Goal: Transaction & Acquisition: Purchase product/service

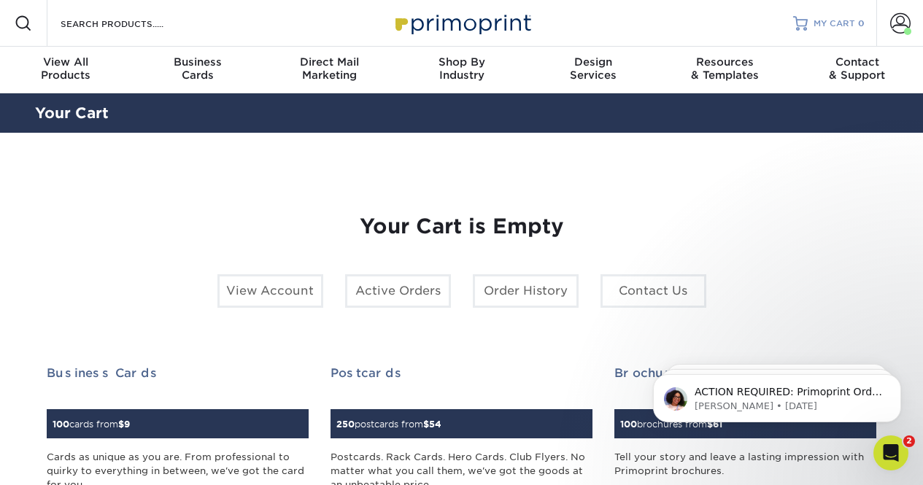
click at [838, 25] on span "MY CART" at bounding box center [835, 24] width 42 height 12
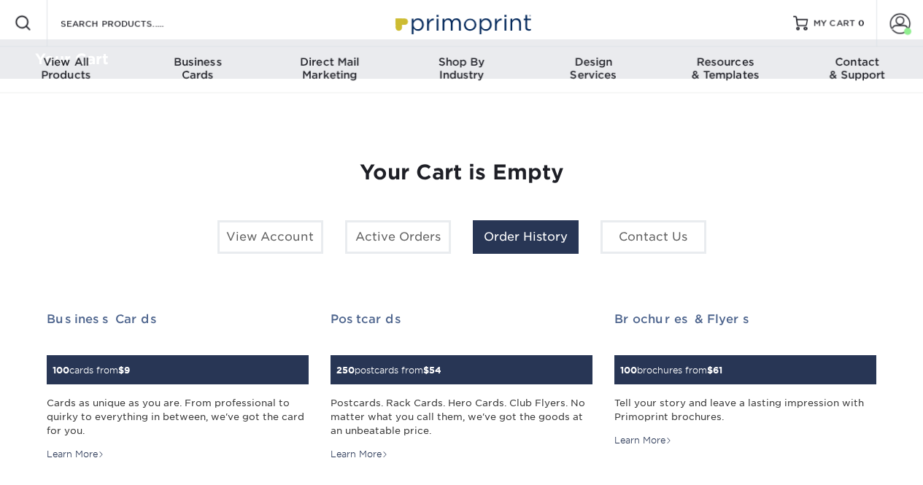
scroll to position [55, 0]
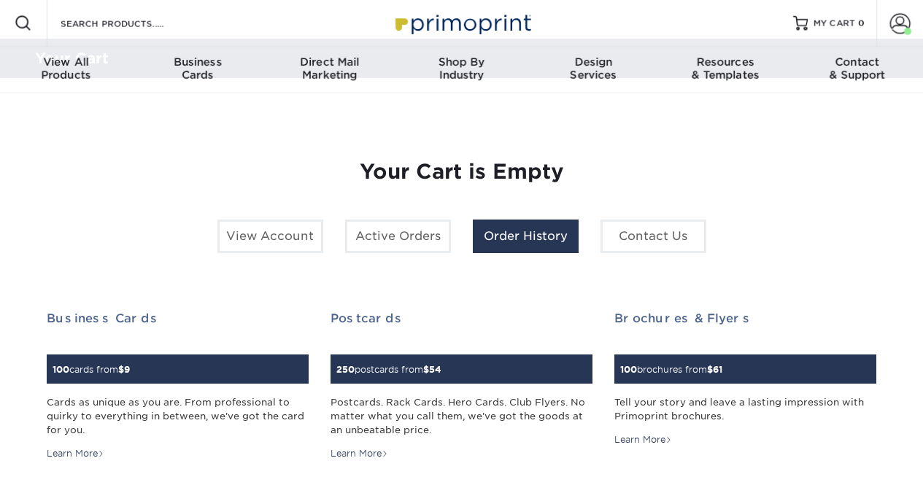
click at [531, 242] on link "Order History" at bounding box center [526, 237] width 106 height 34
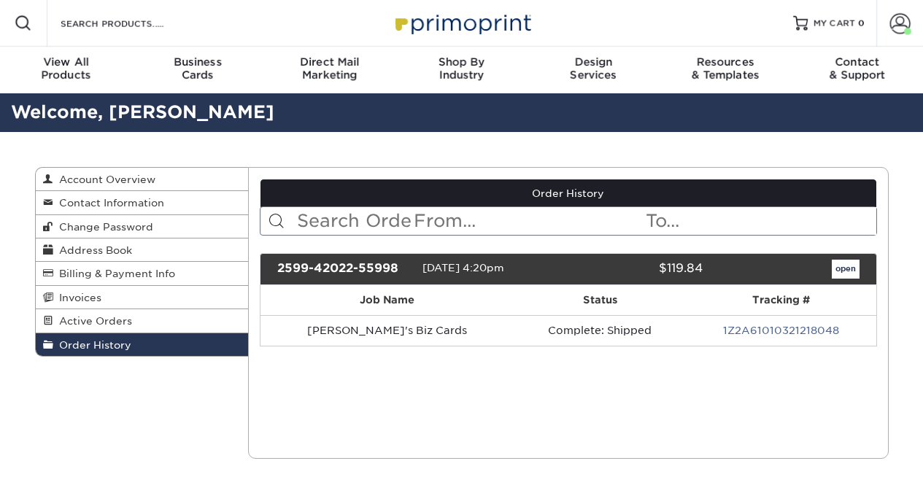
scroll to position [41, 0]
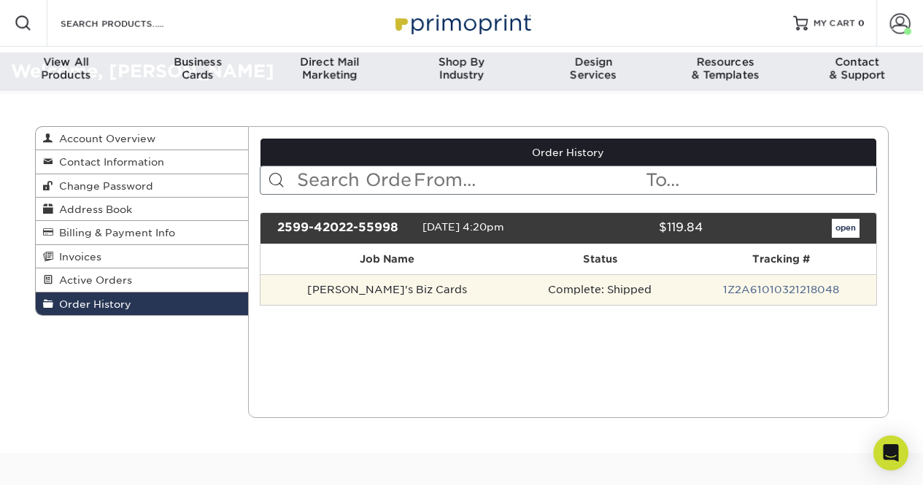
click at [686, 298] on td "1Z2A61010321218048" at bounding box center [781, 289] width 190 height 31
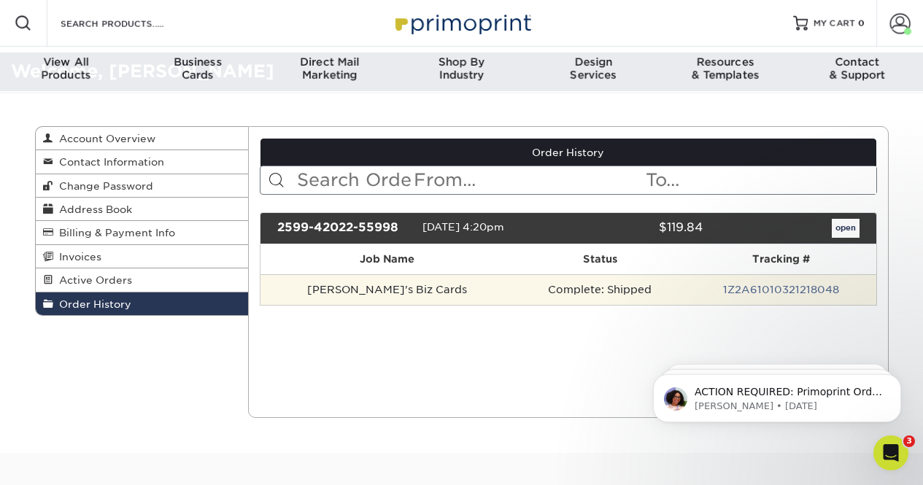
scroll to position [0, 0]
click at [750, 283] on td "1Z2A61010321218048" at bounding box center [781, 289] width 190 height 31
click at [616, 282] on td "Complete: Shipped" at bounding box center [601, 289] width 172 height 31
click at [312, 289] on td "Jessica's Biz Cards" at bounding box center [388, 289] width 254 height 31
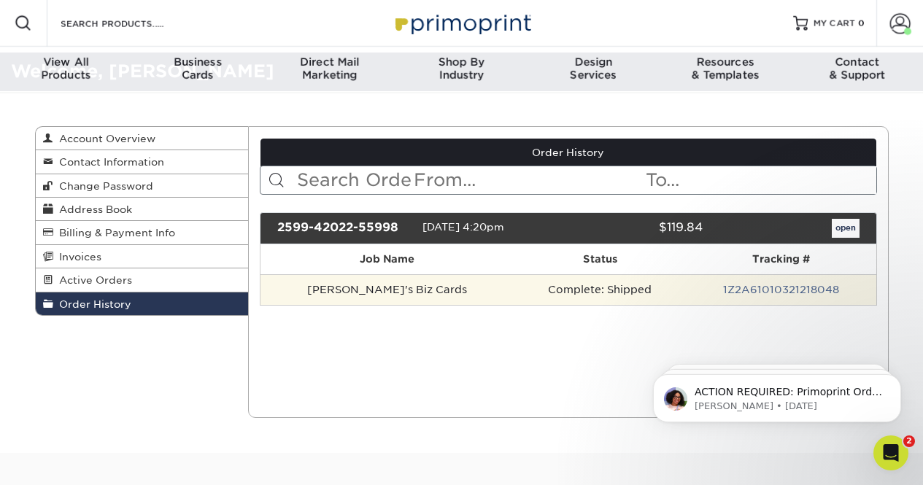
click at [378, 295] on td "Jessica's Biz Cards" at bounding box center [388, 289] width 254 height 31
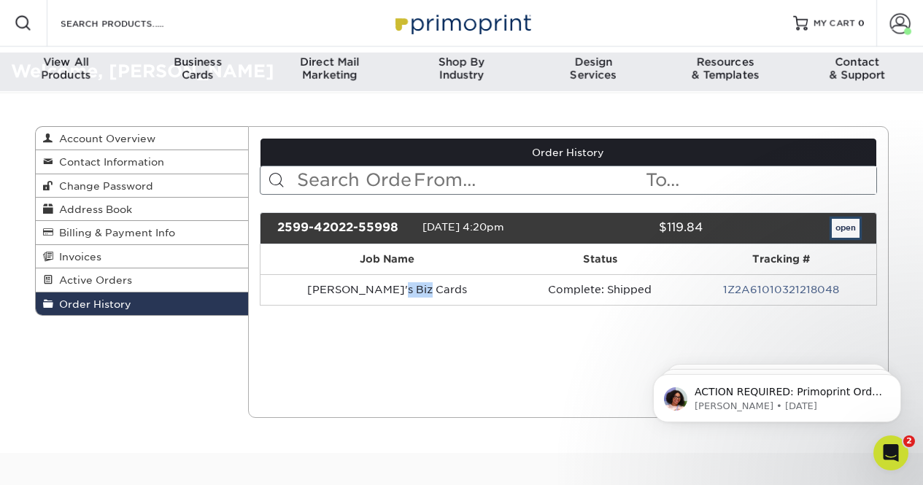
click at [850, 229] on link "open" at bounding box center [846, 228] width 28 height 19
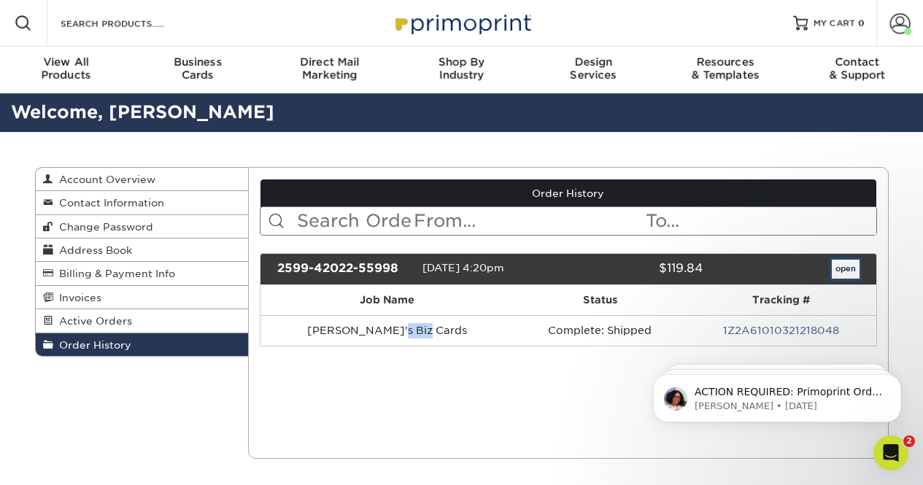
click at [845, 274] on link "open" at bounding box center [846, 269] width 28 height 19
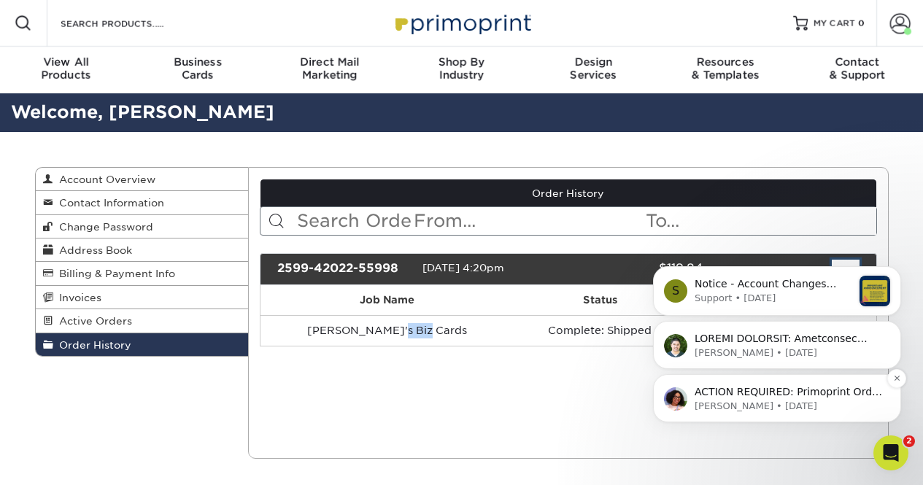
scroll to position [15, 0]
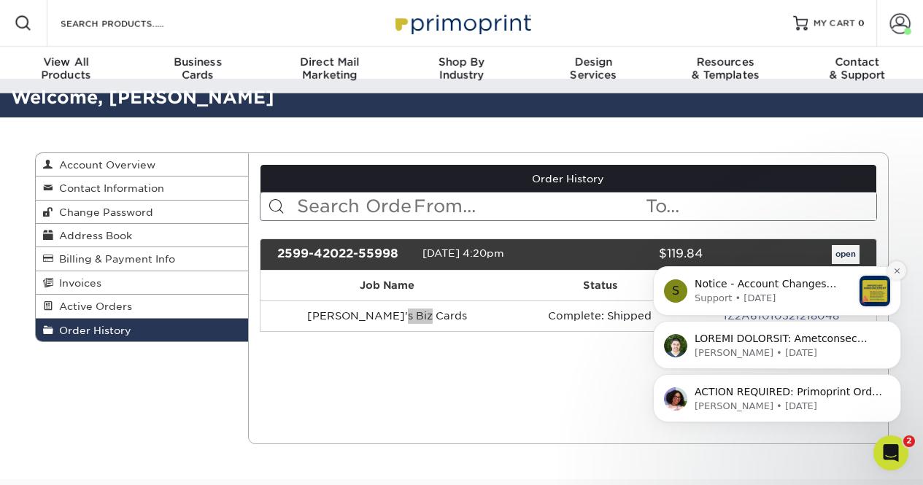
click at [896, 267] on icon "Dismiss notification" at bounding box center [897, 271] width 8 height 8
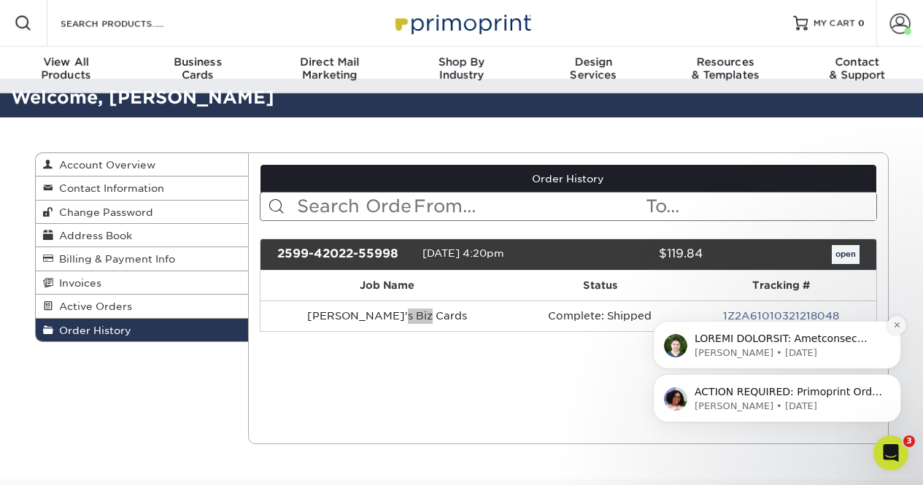
click at [896, 323] on icon "Dismiss notification" at bounding box center [897, 325] width 8 height 8
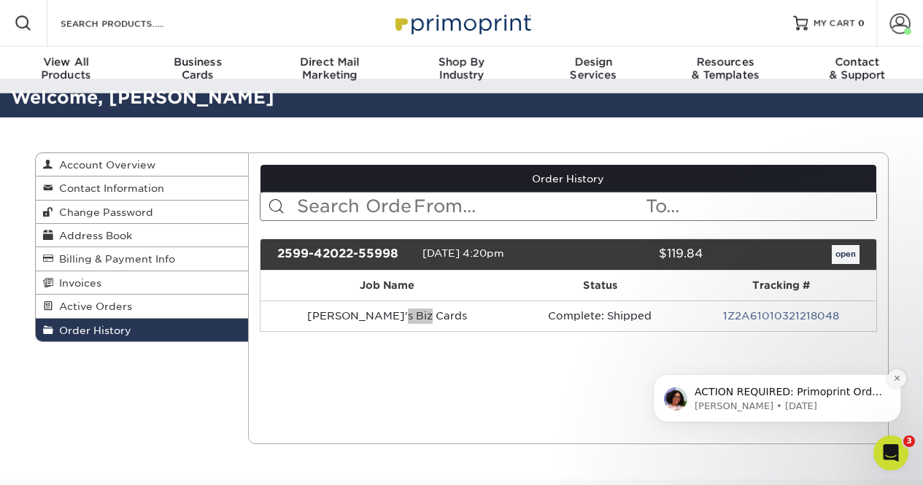
click at [890, 376] on button "Dismiss notification" at bounding box center [896, 378] width 19 height 19
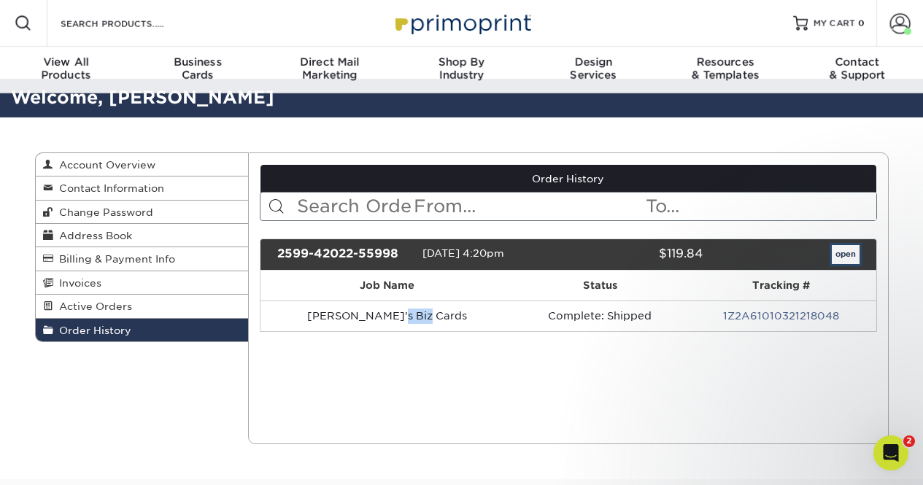
click at [843, 261] on link "open" at bounding box center [846, 254] width 28 height 19
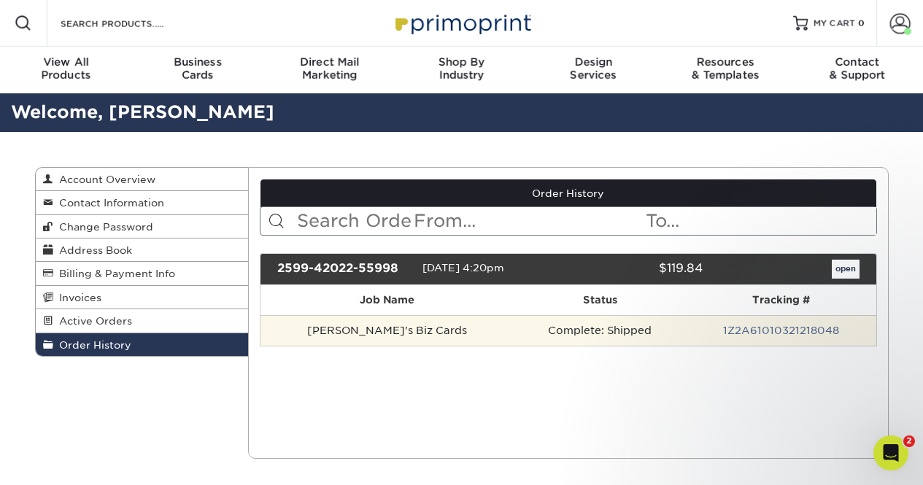
click at [568, 336] on td "Complete: Shipped" at bounding box center [601, 330] width 172 height 31
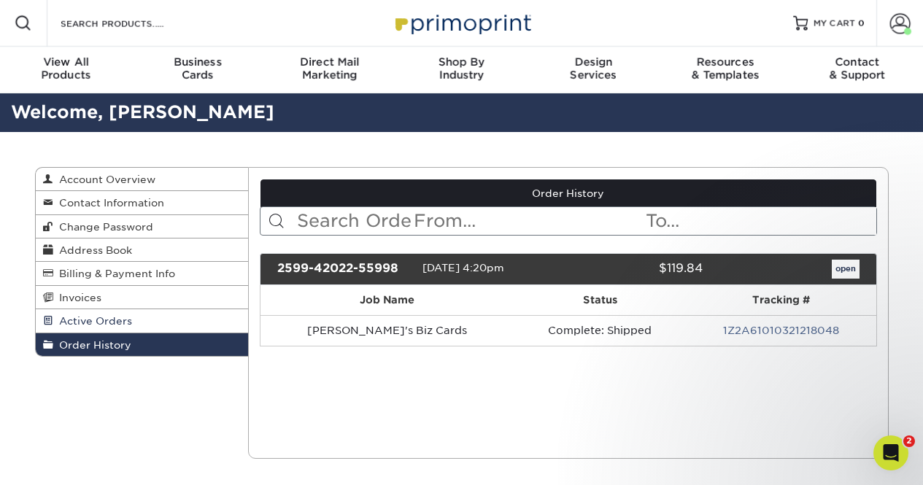
click at [114, 315] on span "Active Orders" at bounding box center [92, 321] width 79 height 12
click at [82, 175] on span "Account Overview" at bounding box center [104, 180] width 102 height 12
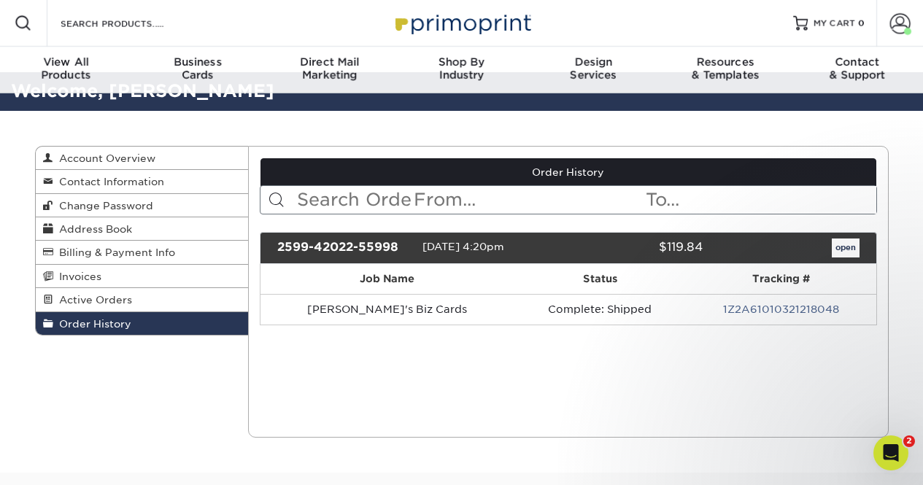
scroll to position [22, 0]
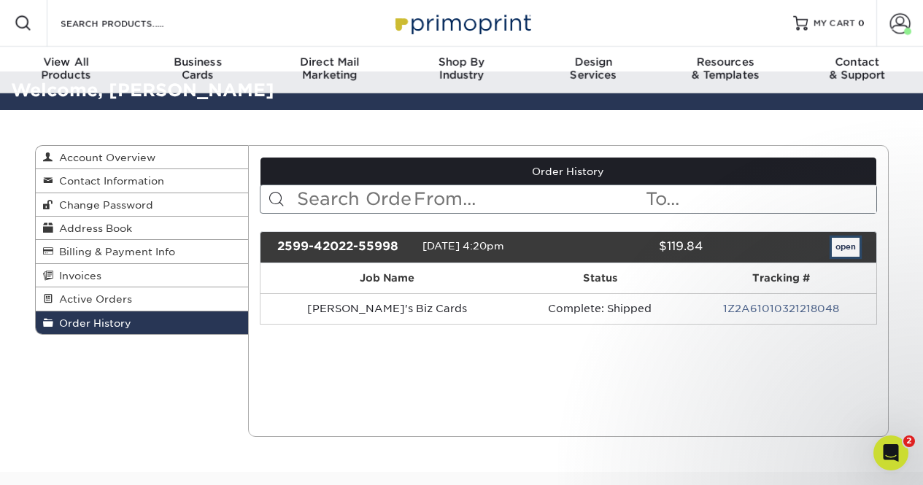
click at [852, 247] on link "open" at bounding box center [846, 247] width 28 height 19
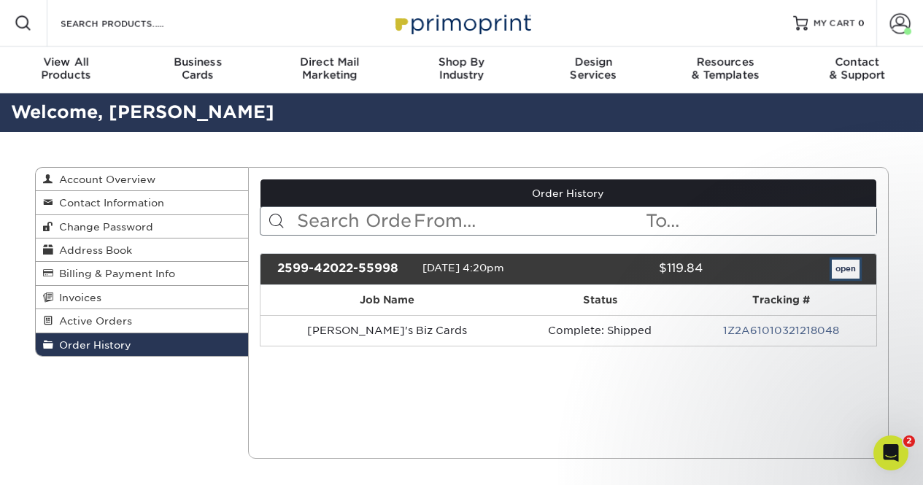
click at [840, 268] on link "open" at bounding box center [846, 269] width 28 height 19
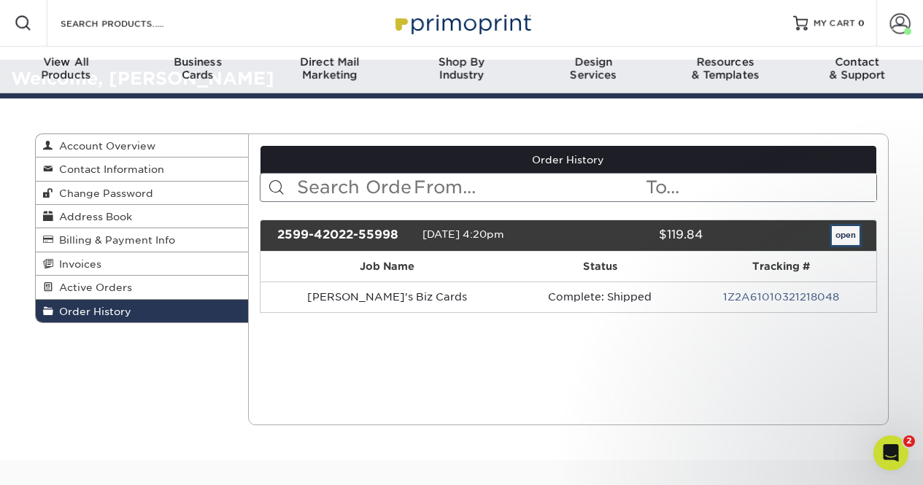
scroll to position [34, 0]
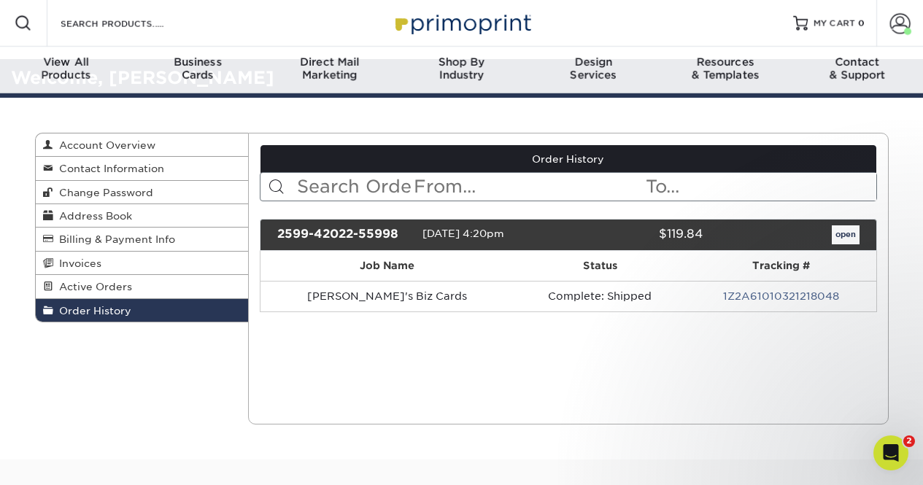
click at [273, 185] on span at bounding box center [277, 187] width 18 height 18
click at [272, 188] on span at bounding box center [277, 187] width 18 height 18
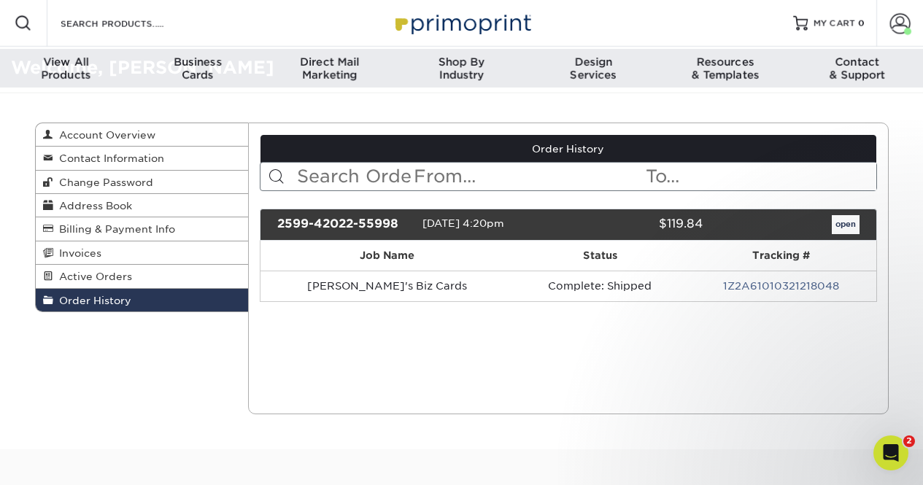
scroll to position [55, 0]
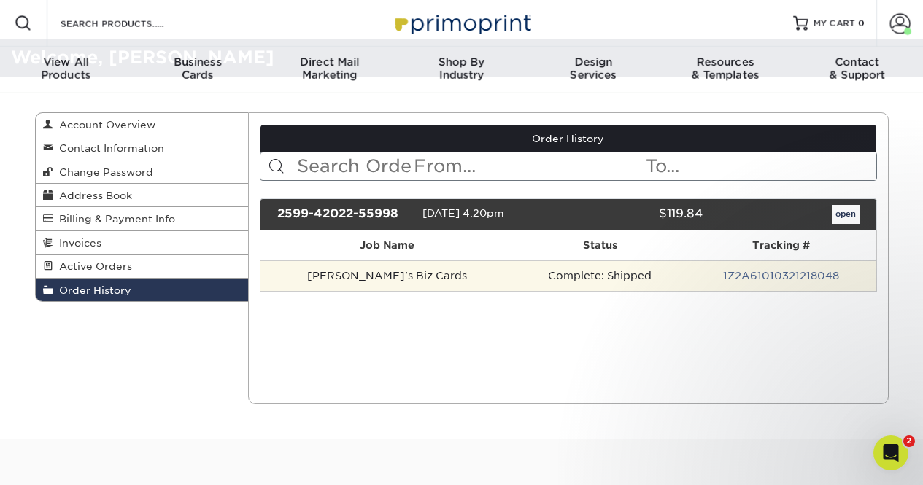
click at [314, 279] on td "Jessica's Biz Cards" at bounding box center [388, 276] width 254 height 31
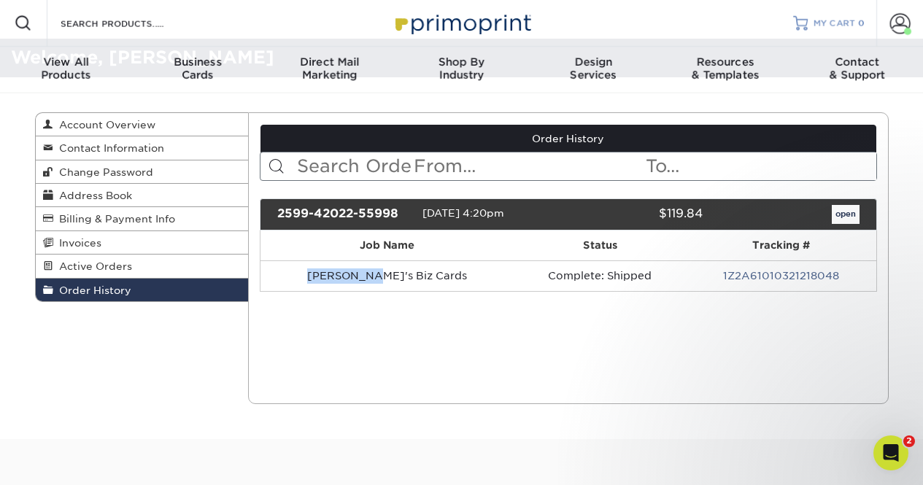
click at [841, 23] on span "MY CART" at bounding box center [835, 24] width 42 height 12
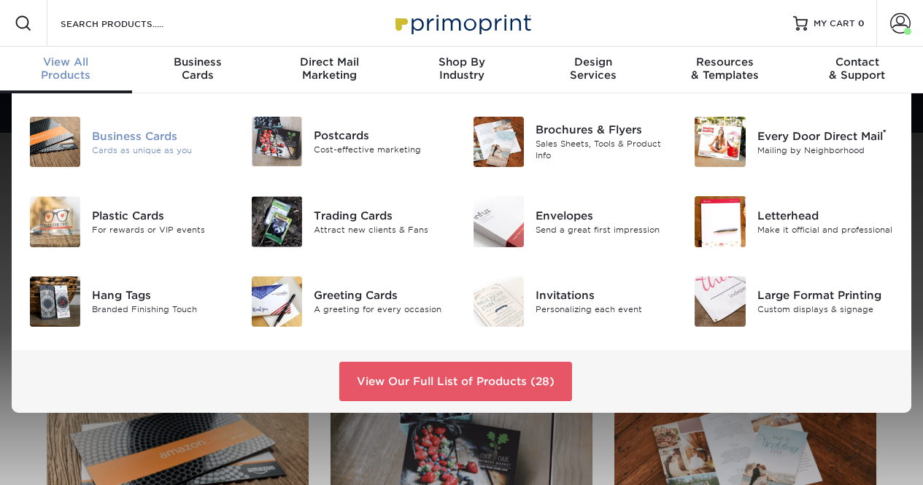
click at [119, 135] on div "Business Cards" at bounding box center [160, 136] width 137 height 16
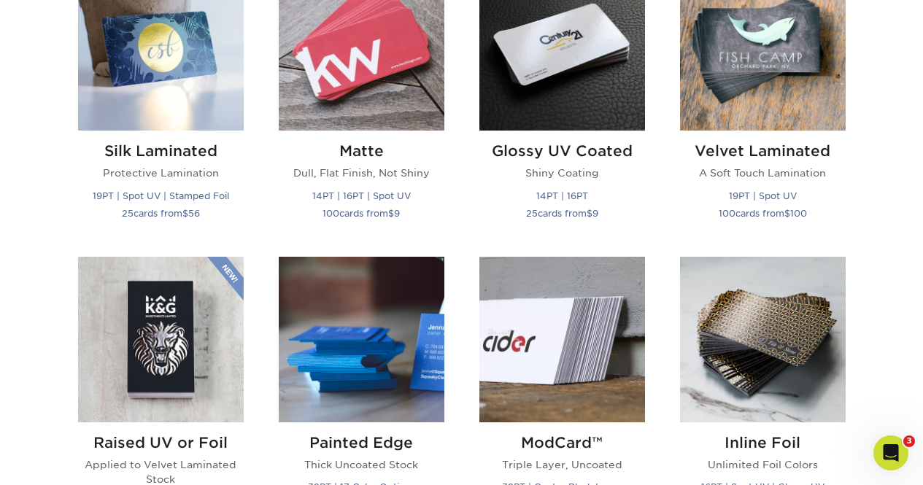
scroll to position [774, 0]
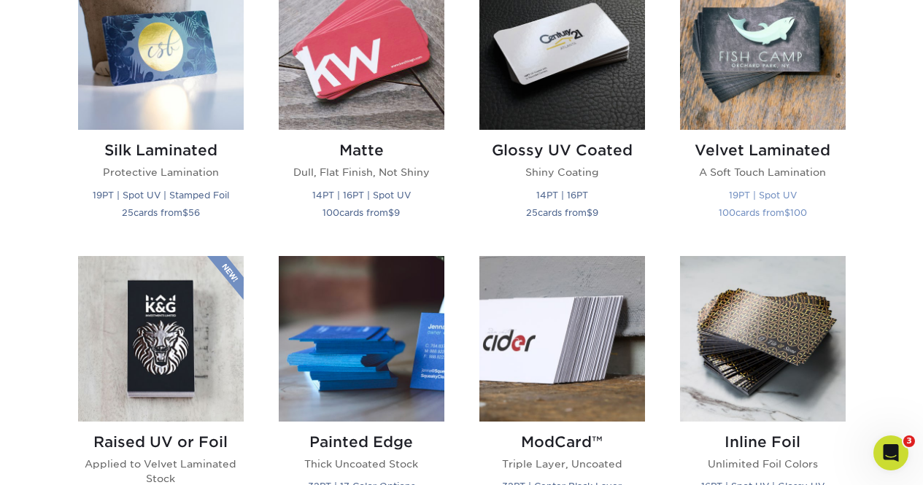
click at [771, 82] on img at bounding box center [763, 47] width 166 height 166
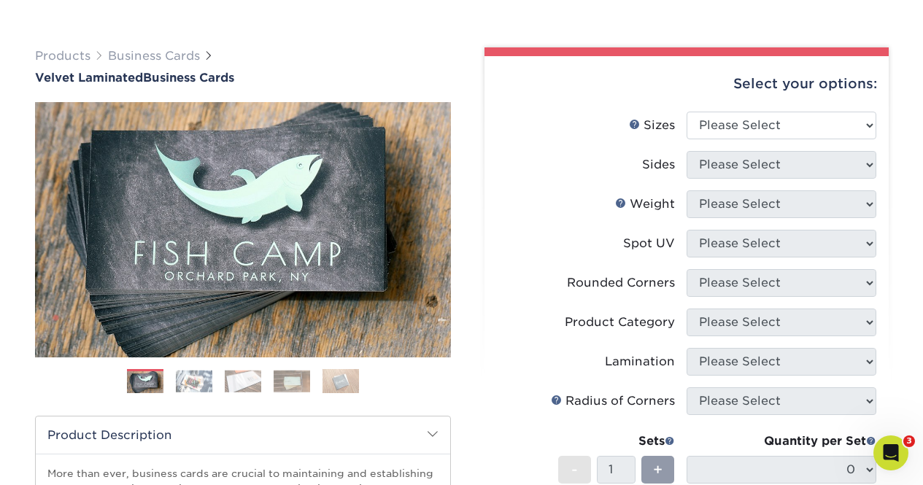
scroll to position [76, 0]
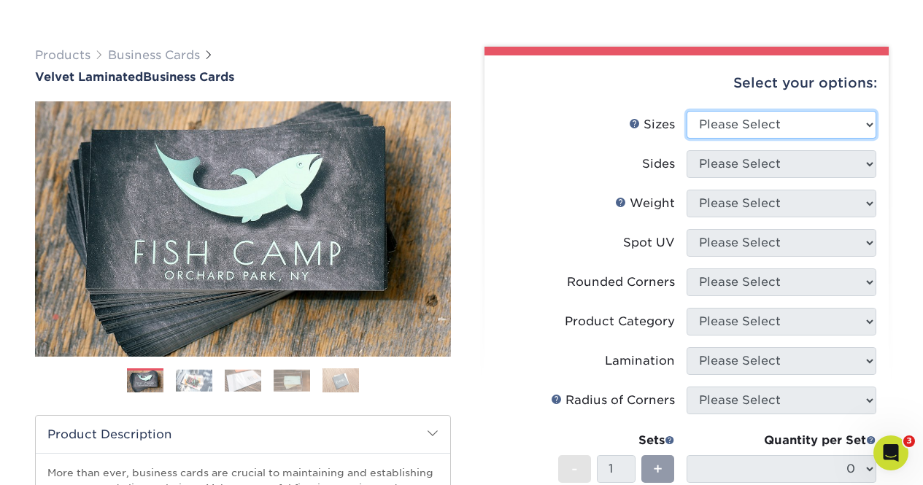
click at [786, 130] on select "Please Select 1.5" x 3.5" - Mini 1.75" x 3.5" - Mini 2" x 2" - Square 2" x 3" -…" at bounding box center [782, 125] width 190 height 28
select select "2.00x3.50"
click at [687, 111] on select "Please Select 1.5" x 3.5" - Mini 1.75" x 3.5" - Mini 2" x 2" - Square 2" x 3" -…" at bounding box center [782, 125] width 190 height 28
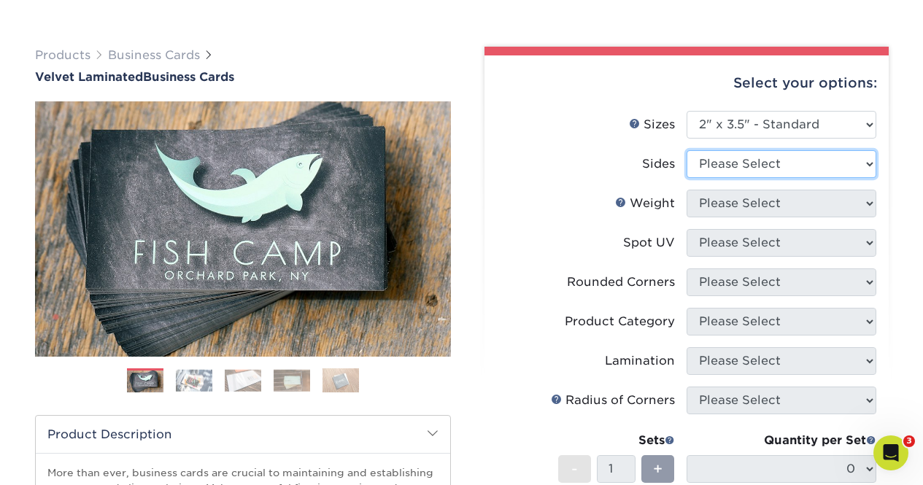
click at [762, 164] on select "Please Select Print Both Sides Print Front Only" at bounding box center [782, 164] width 190 height 28
select select "13abbda7-1d64-4f25-8bb2-c179b224825d"
click at [687, 150] on select "Please Select Print Both Sides Print Front Only" at bounding box center [782, 164] width 190 height 28
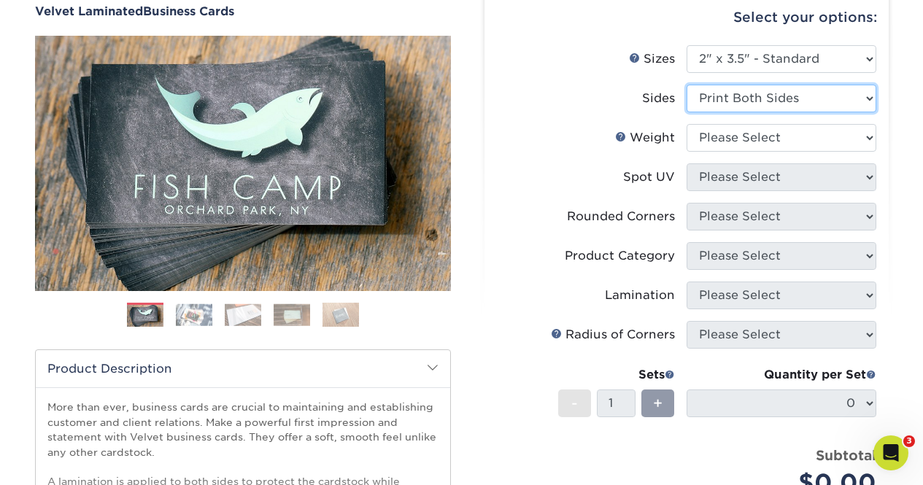
scroll to position [147, 0]
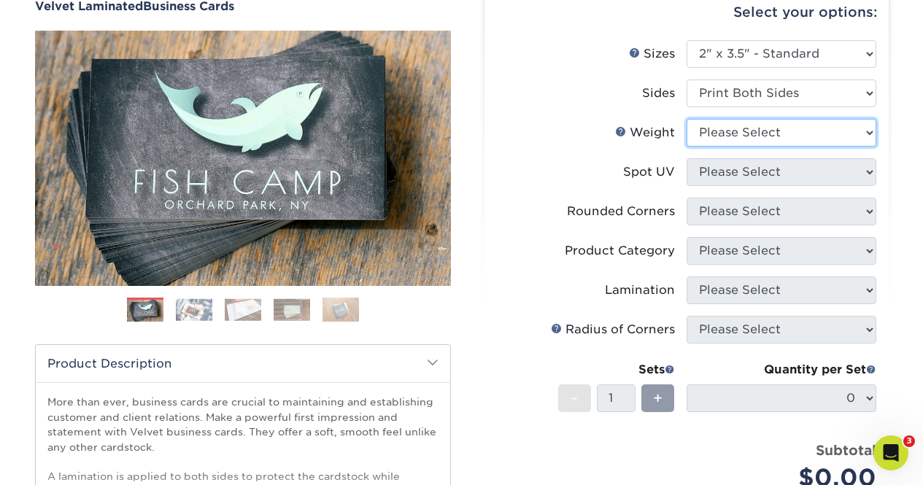
click at [755, 141] on select "Please Select 16PT" at bounding box center [782, 133] width 190 height 28
select select "16PT"
click at [687, 119] on select "Please Select 16PT" at bounding box center [782, 133] width 190 height 28
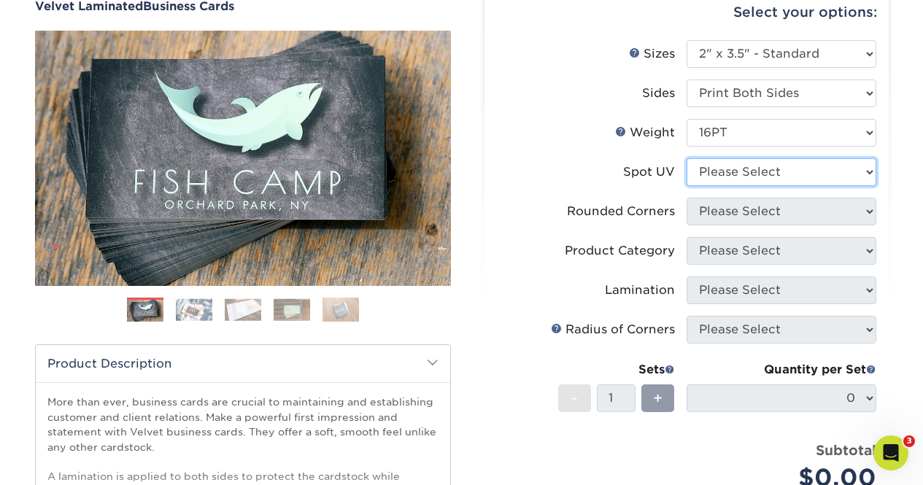
click at [749, 172] on select "Please Select No Spot UV Front and Back (Both Sides) Front Only Back Only" at bounding box center [782, 172] width 190 height 28
select select "3"
click at [687, 158] on select "Please Select No Spot UV Front and Back (Both Sides) Front Only Back Only" at bounding box center [782, 172] width 190 height 28
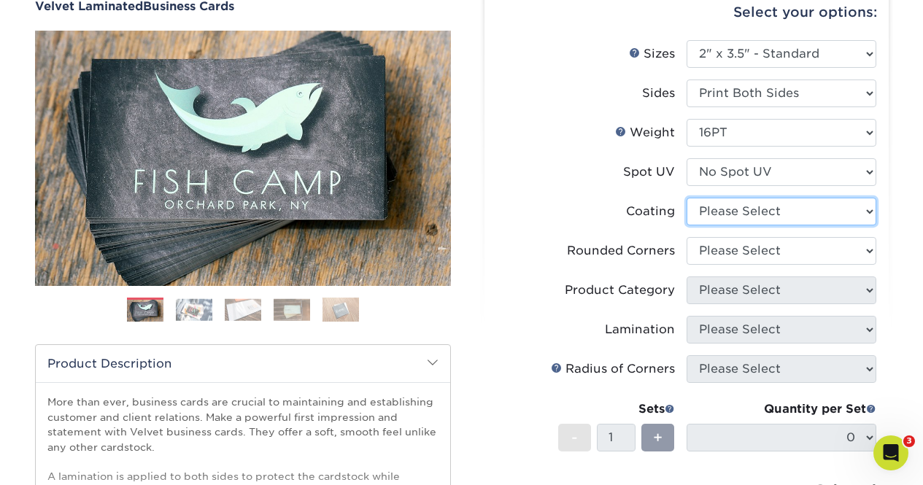
click at [747, 208] on select at bounding box center [782, 212] width 190 height 28
click at [747, 217] on select at bounding box center [782, 212] width 190 height 28
select select "3e7618de-abca-4bda-9f97-8b9129e913d8"
click at [687, 198] on select at bounding box center [782, 212] width 190 height 28
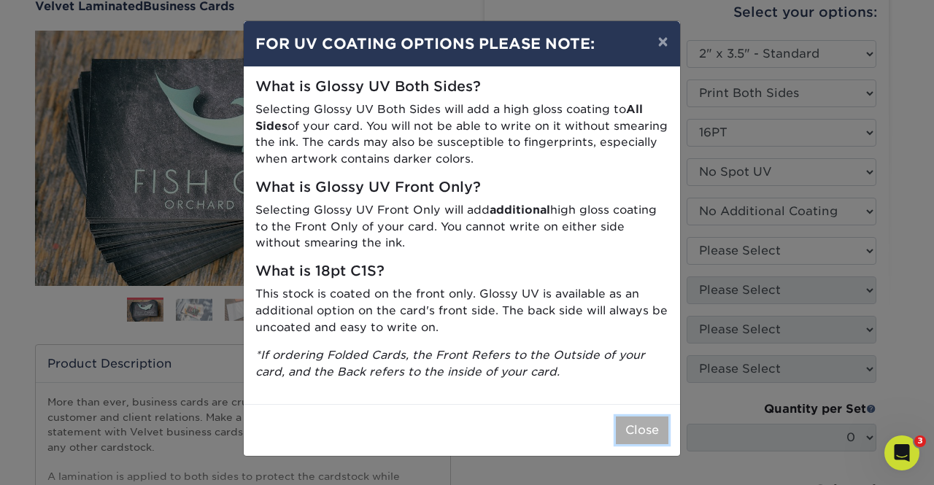
click at [640, 439] on button "Close" at bounding box center [642, 431] width 53 height 28
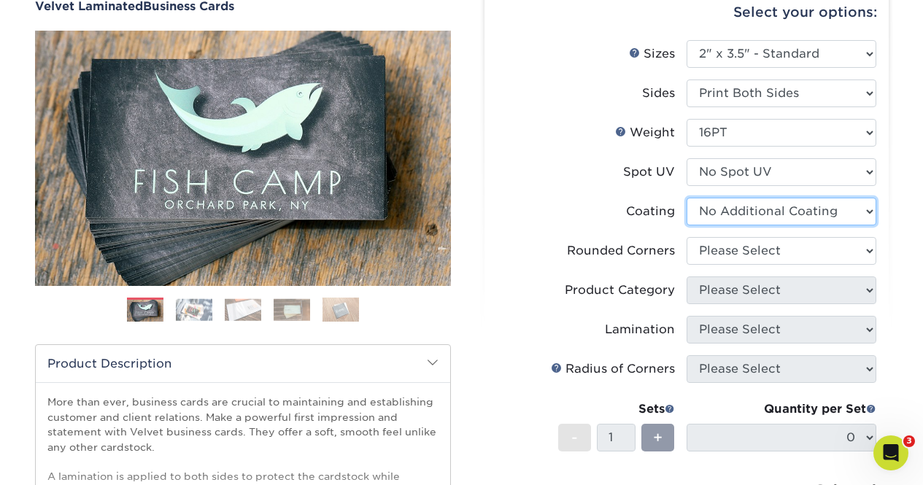
click at [770, 221] on select at bounding box center [782, 212] width 190 height 28
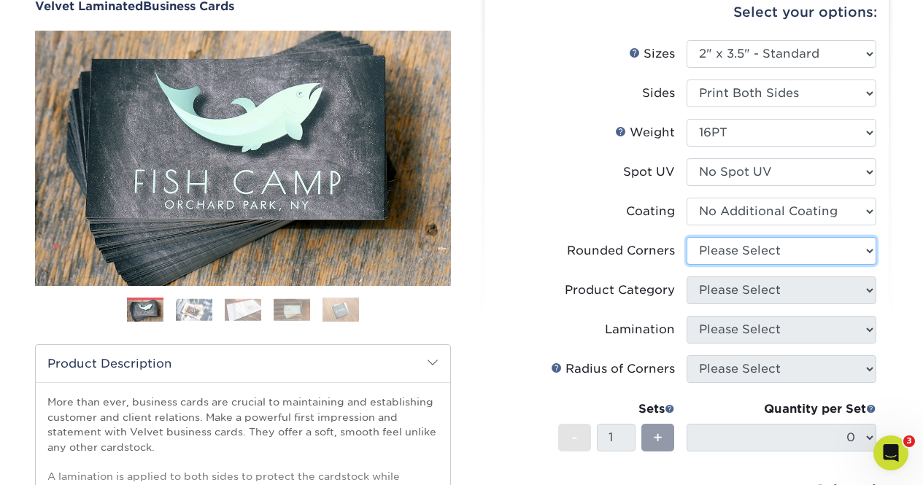
click at [771, 251] on select "Please Select Yes - Round 2 Corners Yes - Round 4 Corners No" at bounding box center [782, 251] width 190 height 28
select select "0"
click at [687, 237] on select "Please Select Yes - Round 2 Corners Yes - Round 4 Corners No" at bounding box center [782, 251] width 190 height 28
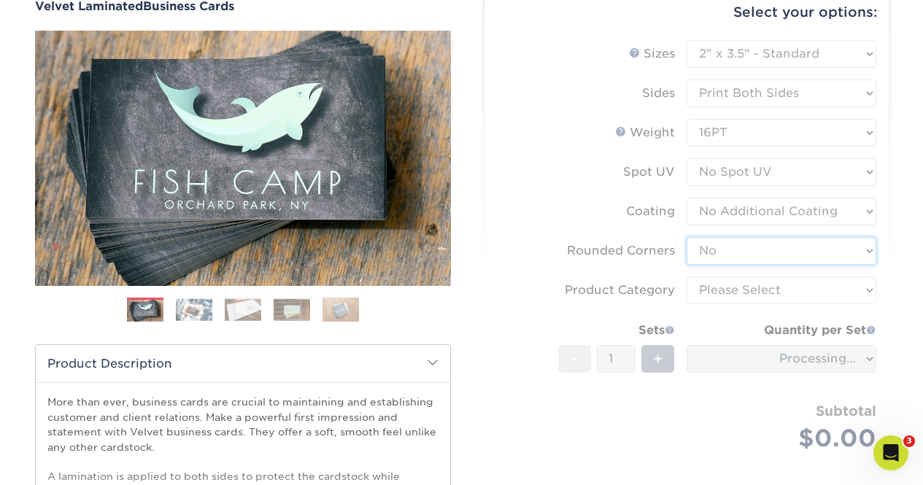
scroll to position [163, 0]
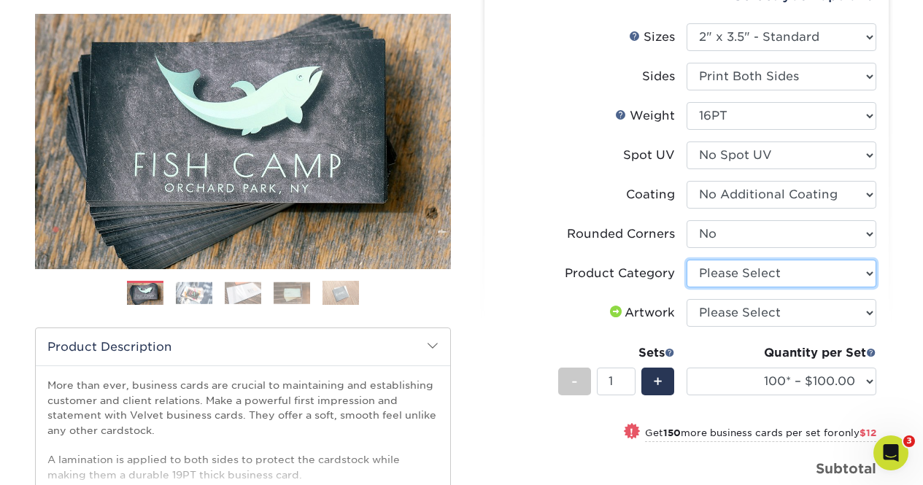
click at [866, 268] on select "Please Select Business Cards" at bounding box center [782, 274] width 190 height 28
select select "3b5148f1-0588-4f88-a218-97bcfdce65c1"
click at [687, 260] on select "Please Select Business Cards" at bounding box center [782, 274] width 190 height 28
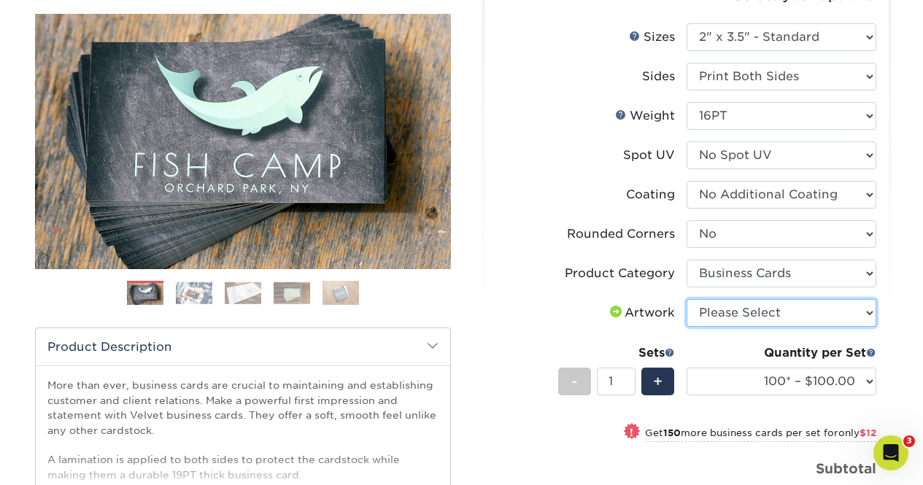
click at [864, 311] on select "Please Select I will upload files I need a design - $100" at bounding box center [782, 313] width 190 height 28
select select "upload"
click at [687, 299] on select "Please Select I will upload files I need a design - $100" at bounding box center [782, 313] width 190 height 28
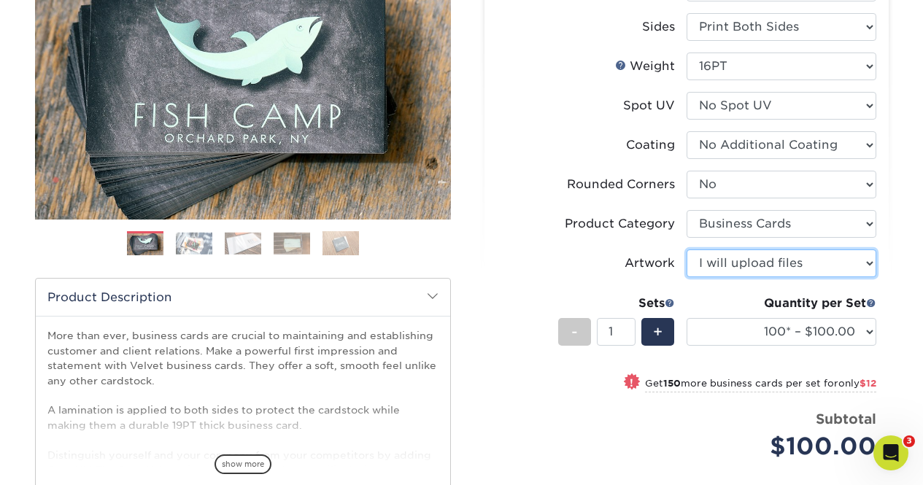
scroll to position [217, 0]
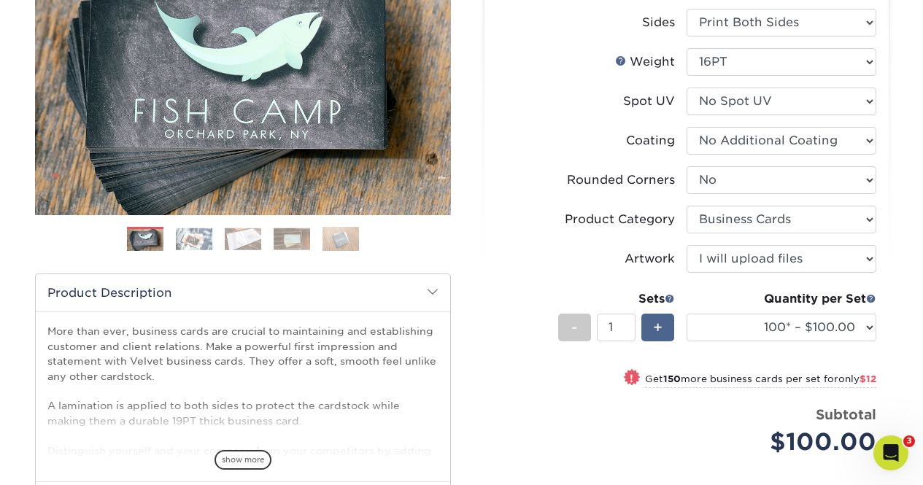
click at [665, 334] on div "+" at bounding box center [658, 328] width 33 height 28
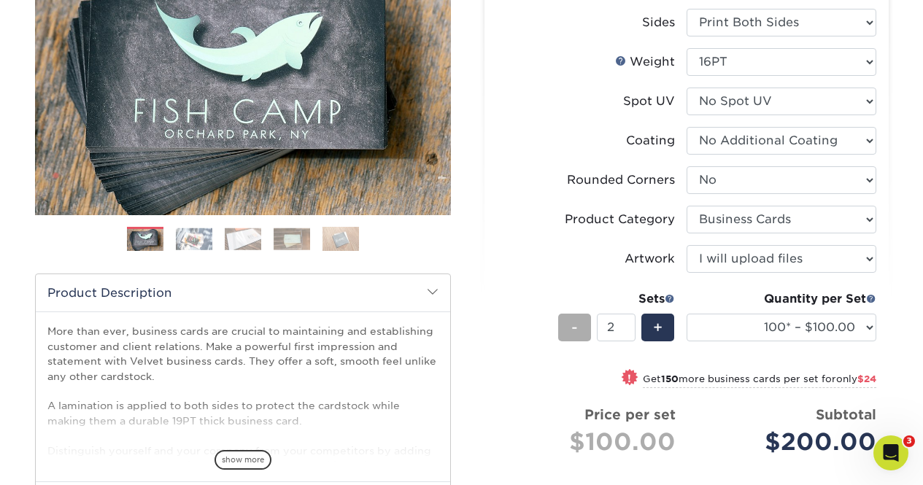
click at [580, 335] on div "-" at bounding box center [574, 328] width 33 height 28
type input "1"
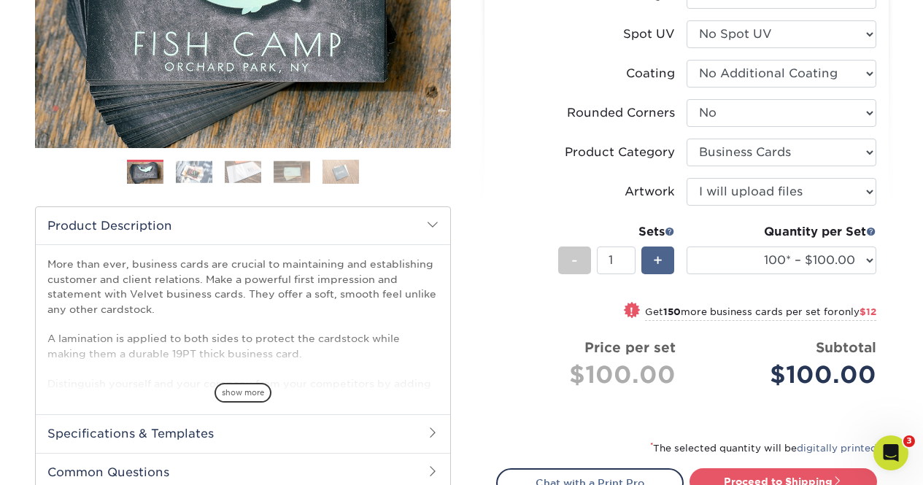
scroll to position [285, 0]
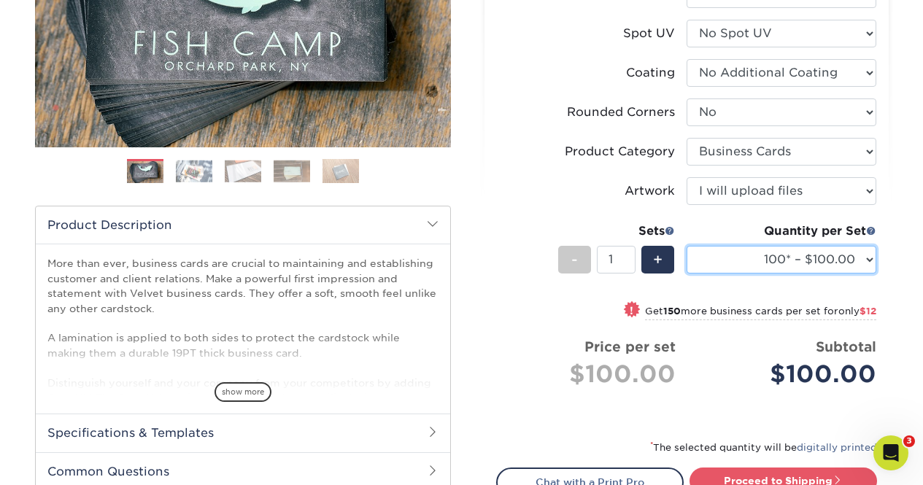
click at [869, 255] on select "100* – $100.00 250* – $112.00 500 – $120.00 1000 – $156.00 2500 – $307.00 5000 …" at bounding box center [782, 260] width 190 height 28
select select "500 – $120.00"
click at [687, 246] on select "100* – $100.00 250* – $112.00 500 – $120.00 1000 – $156.00 2500 – $307.00 5000 …" at bounding box center [782, 260] width 190 height 28
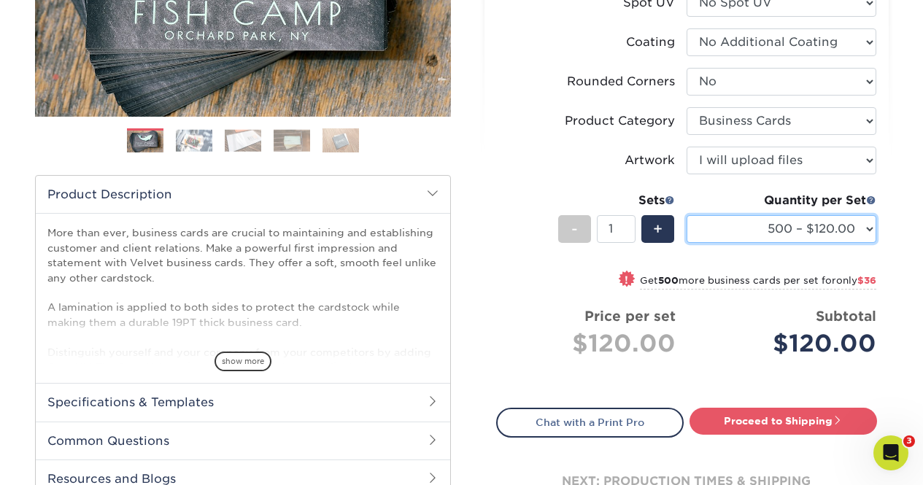
scroll to position [320, 0]
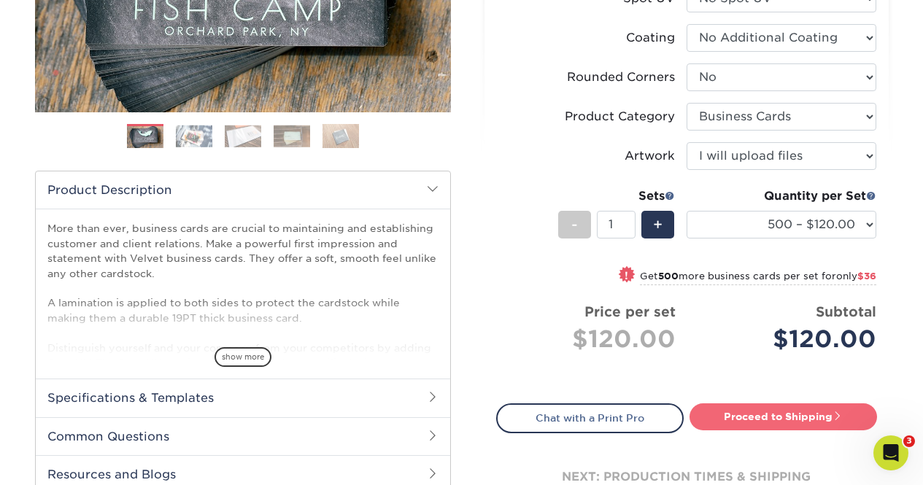
click at [783, 421] on link "Proceed to Shipping" at bounding box center [784, 417] width 188 height 26
type input "Set 1"
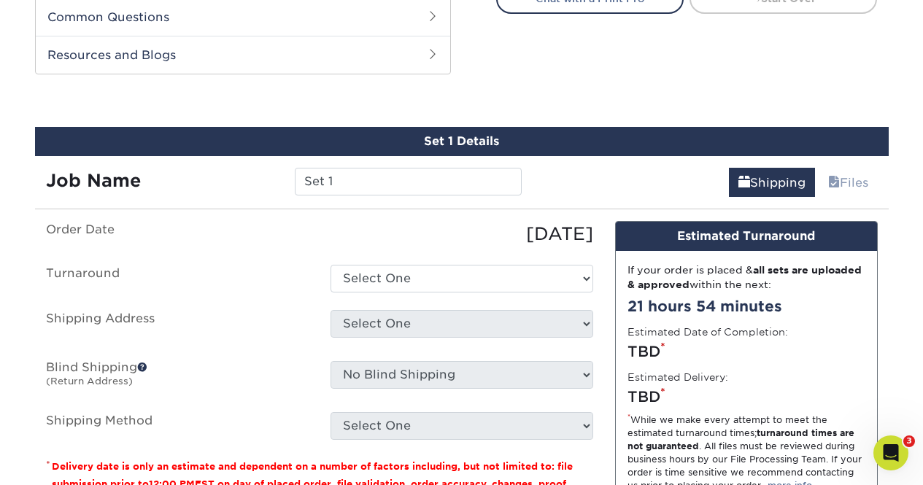
scroll to position [763, 0]
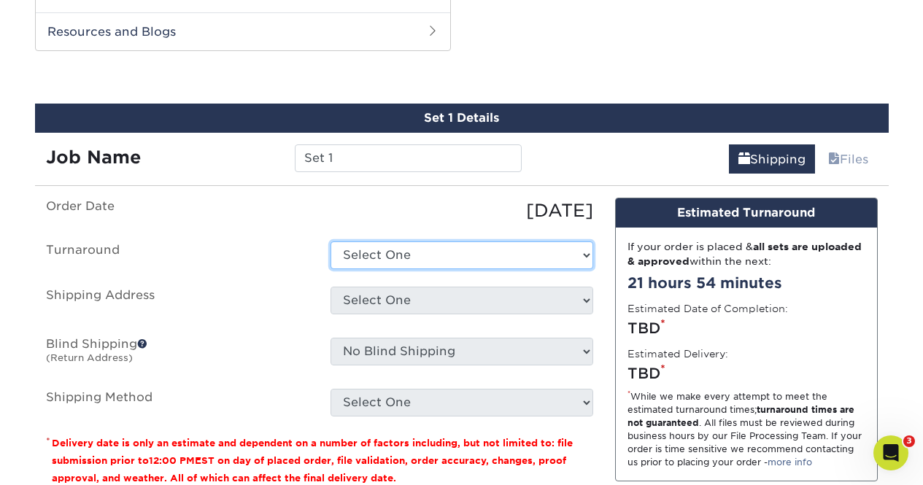
click at [415, 259] on select "Select One 2-4 Business Days 2 Day Next Business Day" at bounding box center [462, 256] width 263 height 28
select select "0269a54f-6afa-4918-998f-593919161a79"
click at [331, 242] on select "Select One 2-4 Business Days 2 Day Next Business Day" at bounding box center [462, 256] width 263 height 28
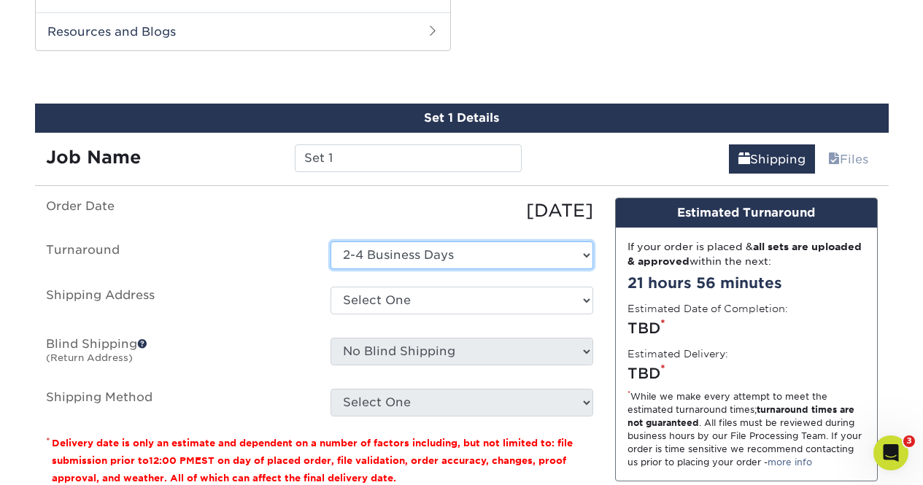
click at [404, 258] on select "Select One 2-4 Business Days 2 Day Next Business Day" at bounding box center [462, 256] width 263 height 28
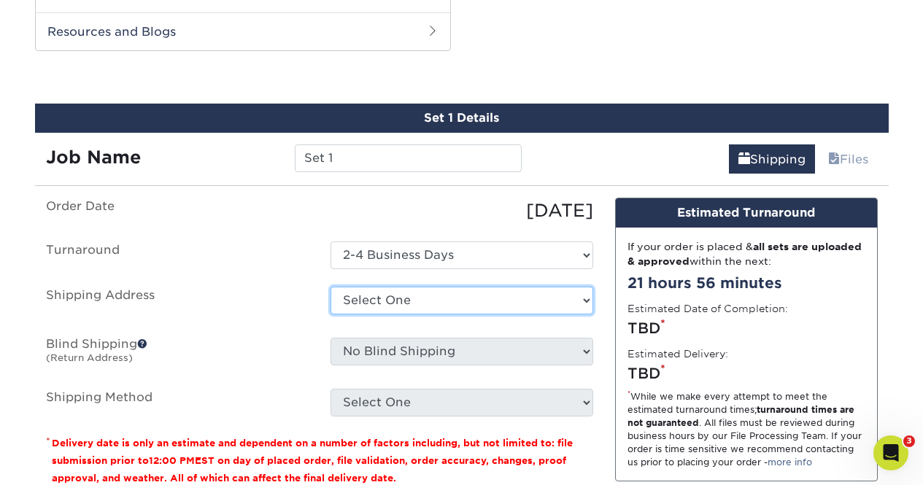
click at [396, 307] on select "Select One Jessica Home + Add New Address" at bounding box center [462, 301] width 263 height 28
select select "285838"
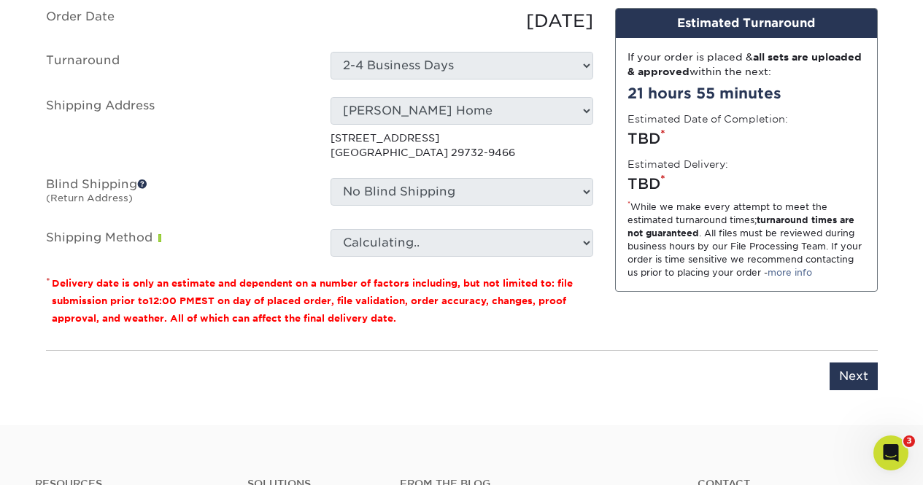
scroll to position [997, 0]
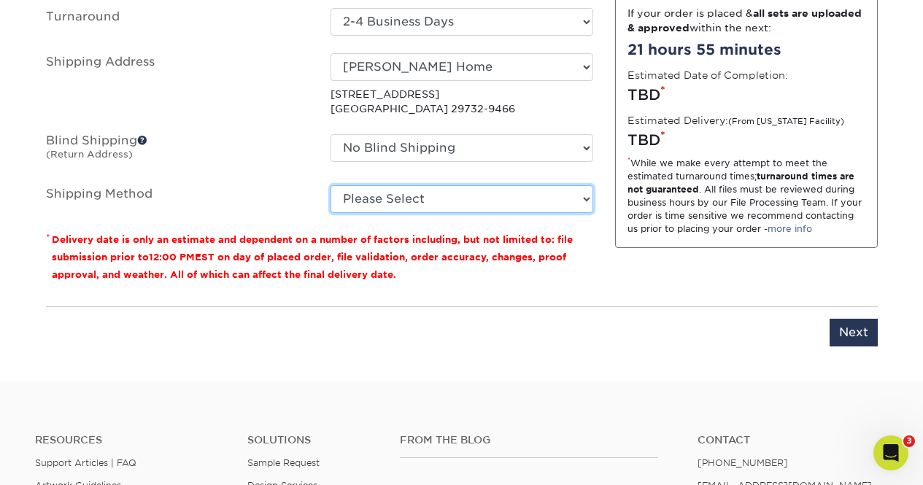
click at [424, 198] on select "Please Select Ground Shipping (+$8.96) 3 Day Shipping Service (+$20.06) 2 Day A…" at bounding box center [462, 199] width 263 height 28
select select "03"
click at [331, 185] on select "Please Select Ground Shipping (+$8.96) 3 Day Shipping Service (+$20.06) 2 Day A…" at bounding box center [462, 199] width 263 height 28
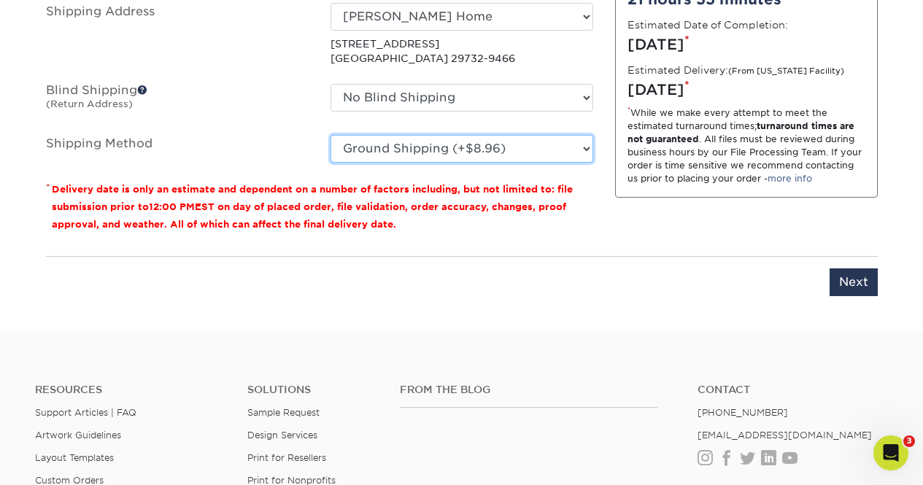
scroll to position [1058, 0]
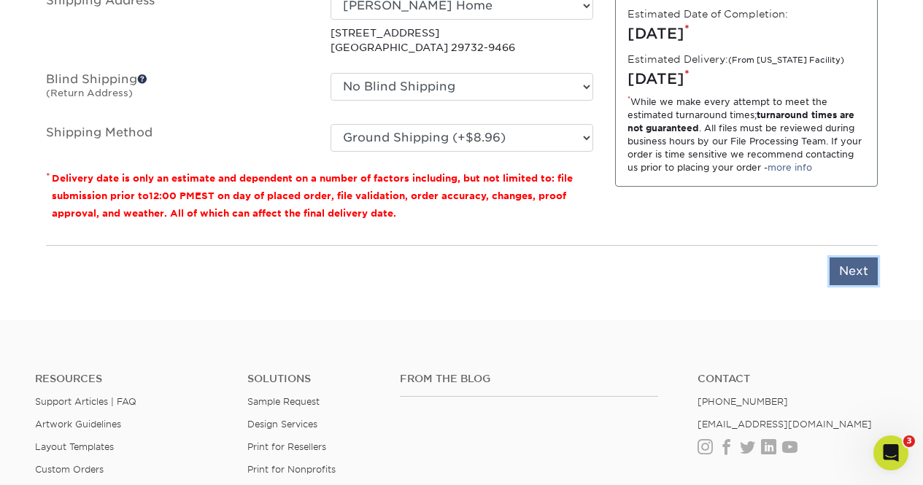
click at [842, 274] on input "Next" at bounding box center [854, 272] width 48 height 28
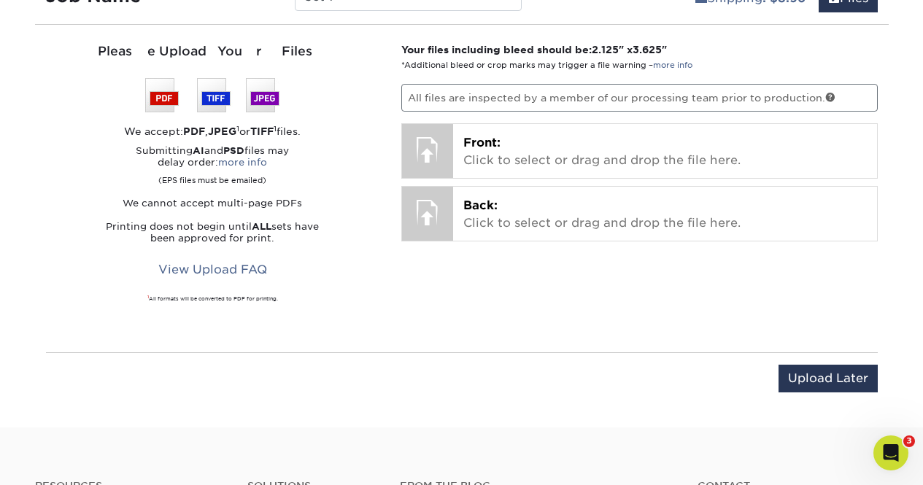
scroll to position [924, 0]
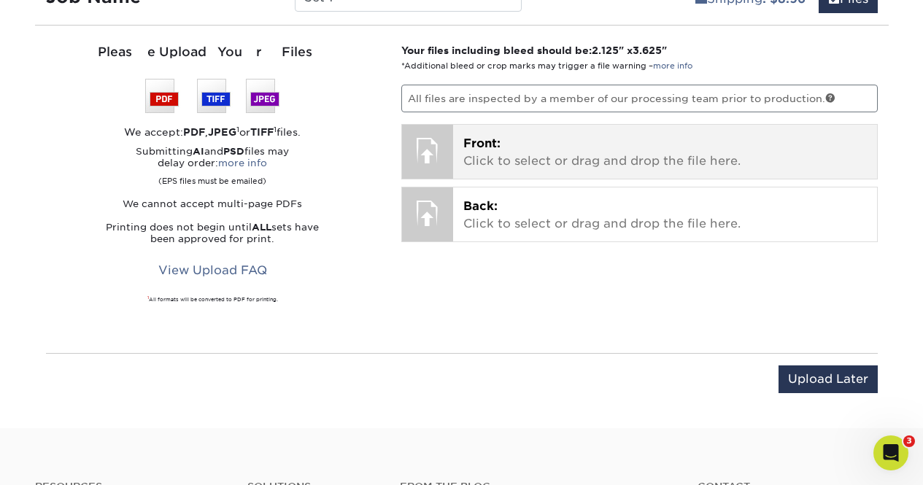
click at [664, 159] on p "Front: Click to select or drag and drop the file here." at bounding box center [665, 152] width 404 height 35
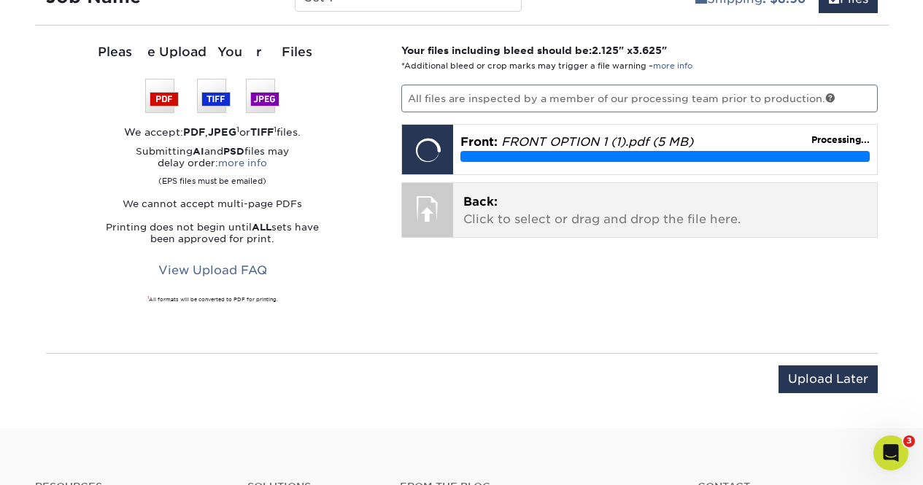
click at [579, 217] on p "Back: Click to select or drag and drop the file here." at bounding box center [665, 210] width 404 height 35
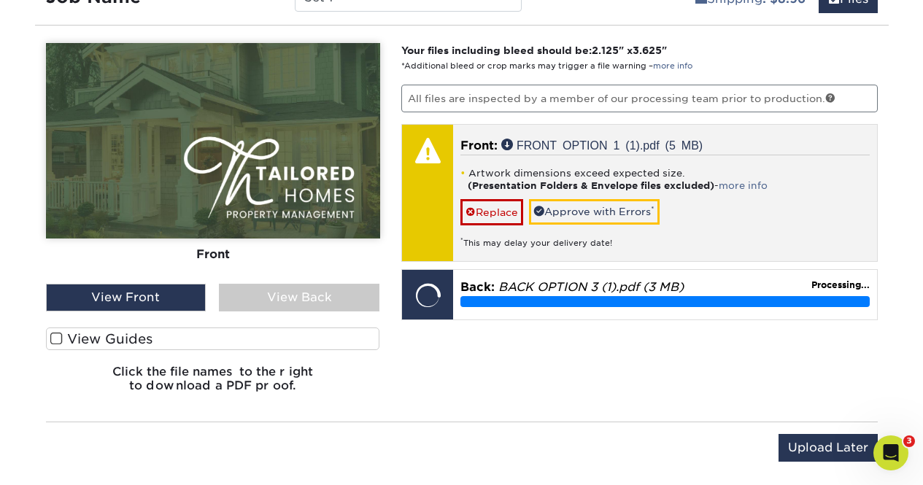
scroll to position [919, 0]
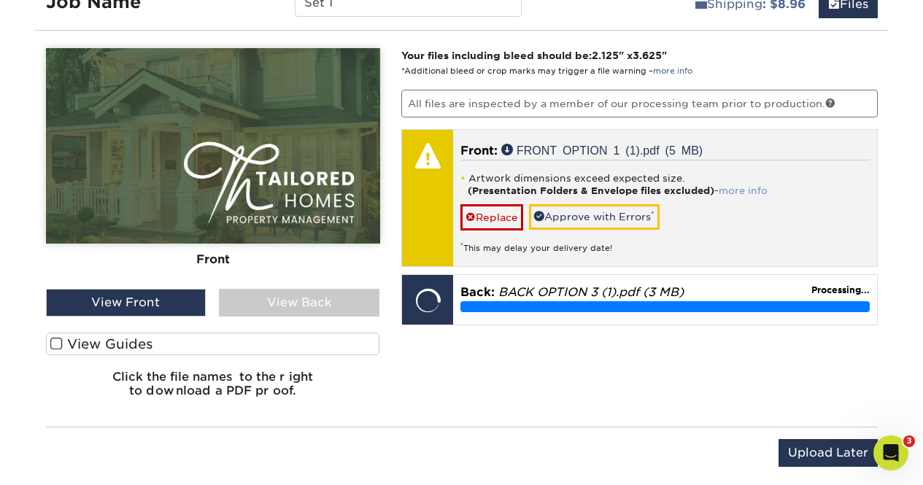
click at [752, 189] on link "more info" at bounding box center [743, 190] width 49 height 11
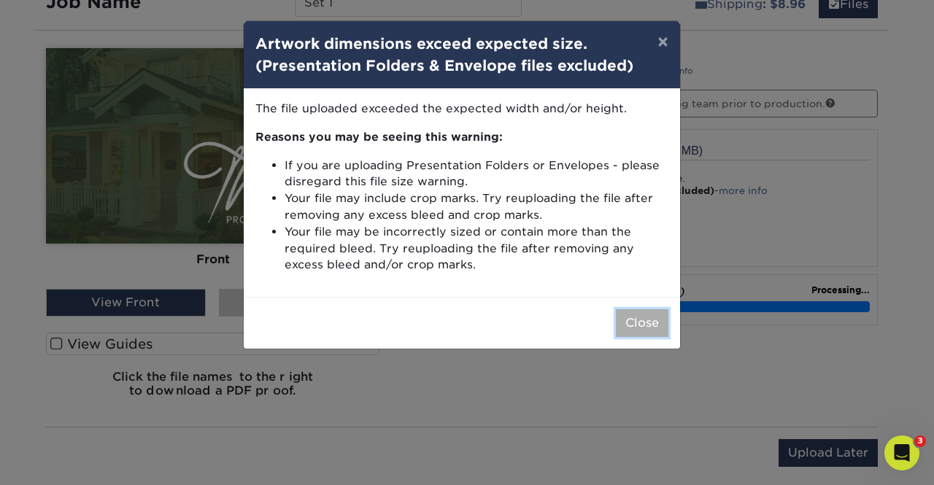
click at [645, 320] on button "Close" at bounding box center [642, 323] width 53 height 28
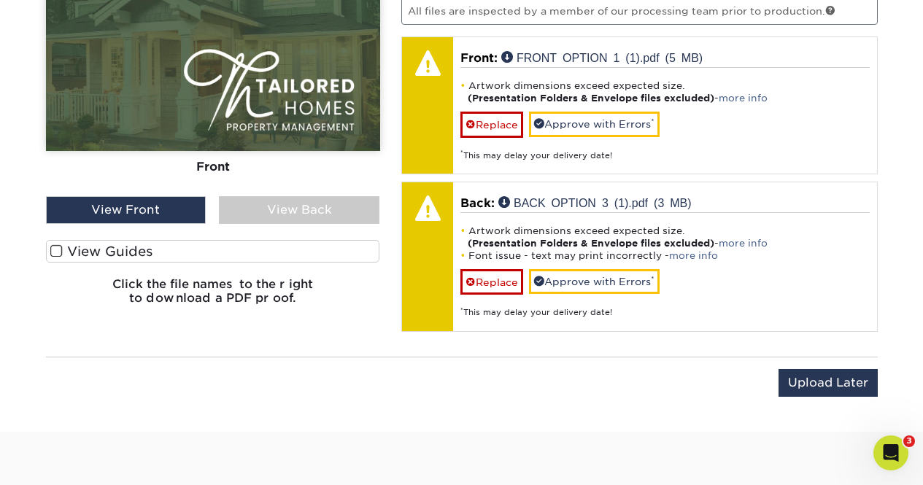
scroll to position [1012, 0]
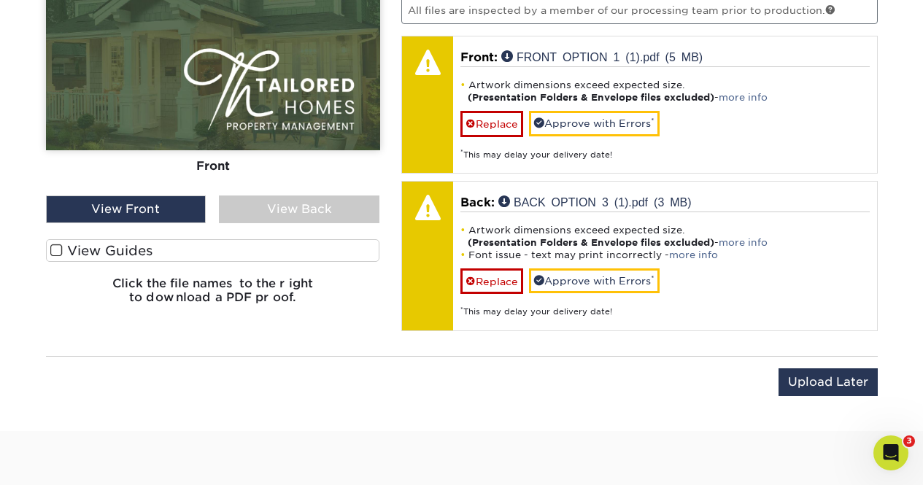
click at [155, 207] on div "View Front" at bounding box center [126, 210] width 161 height 28
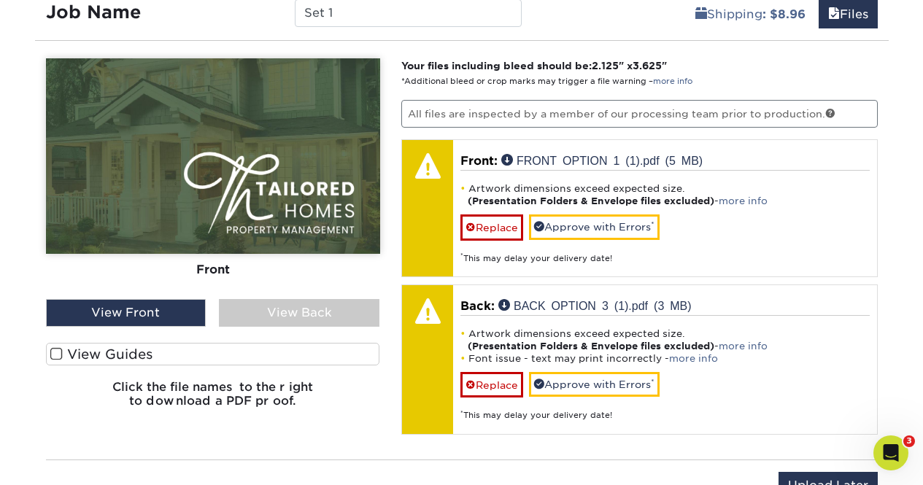
scroll to position [908, 0]
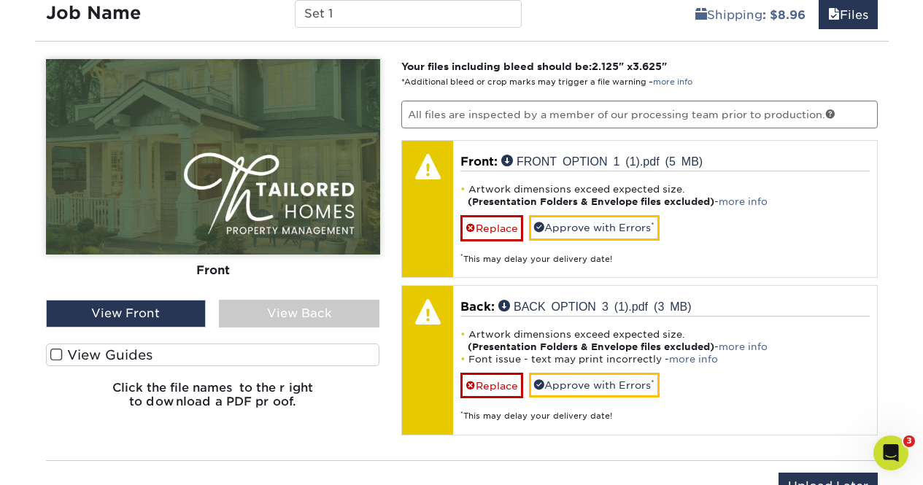
click at [93, 354] on label "View Guides" at bounding box center [213, 355] width 334 height 23
click at [0, 0] on input "View Guides" at bounding box center [0, 0] width 0 height 0
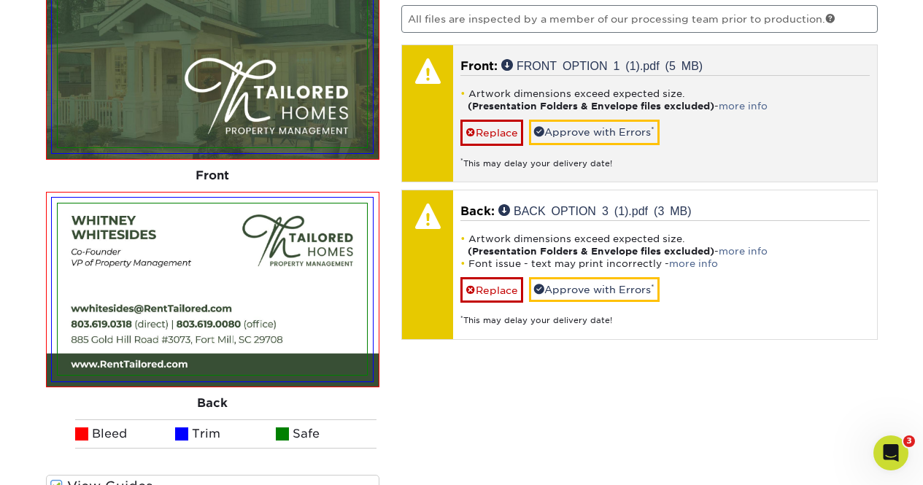
scroll to position [1002, 0]
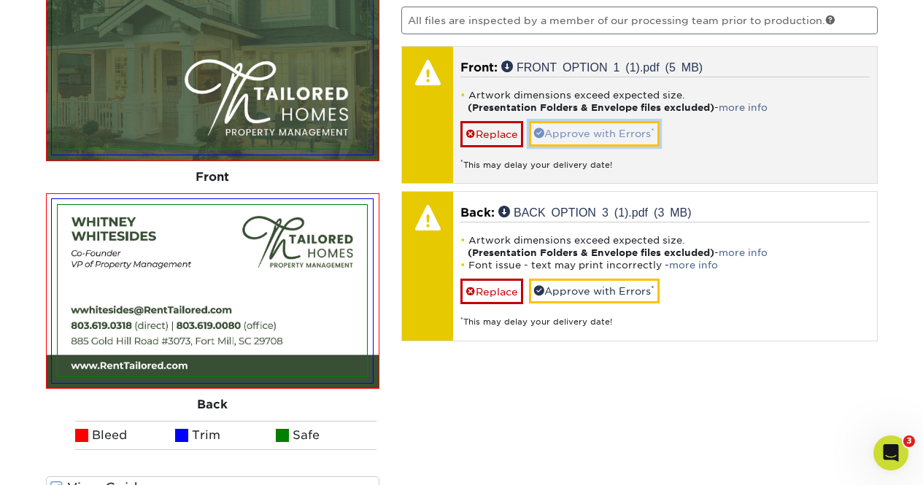
click at [573, 130] on link "Approve with Errors *" at bounding box center [594, 133] width 131 height 25
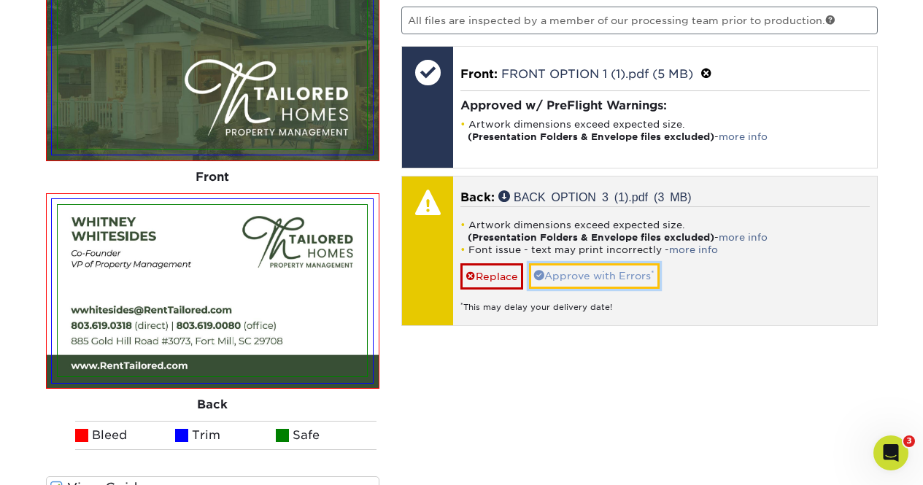
click at [590, 276] on link "Approve with Errors *" at bounding box center [594, 275] width 131 height 25
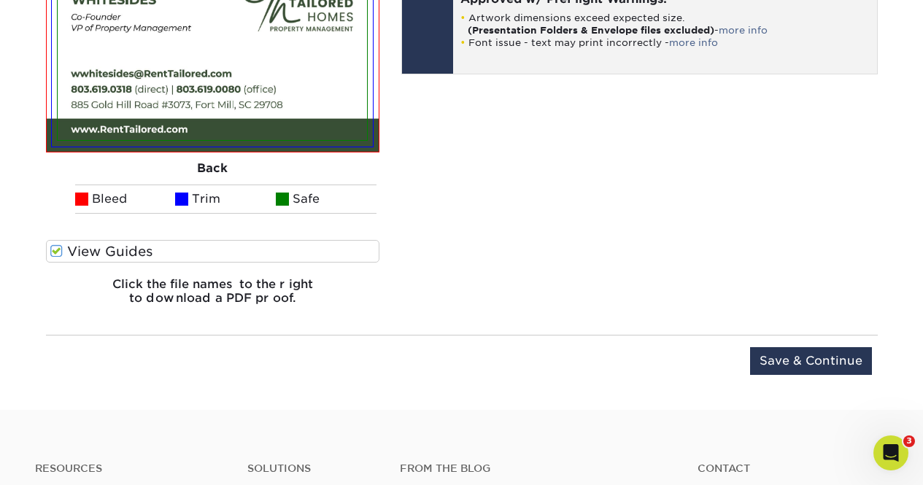
scroll to position [1247, 0]
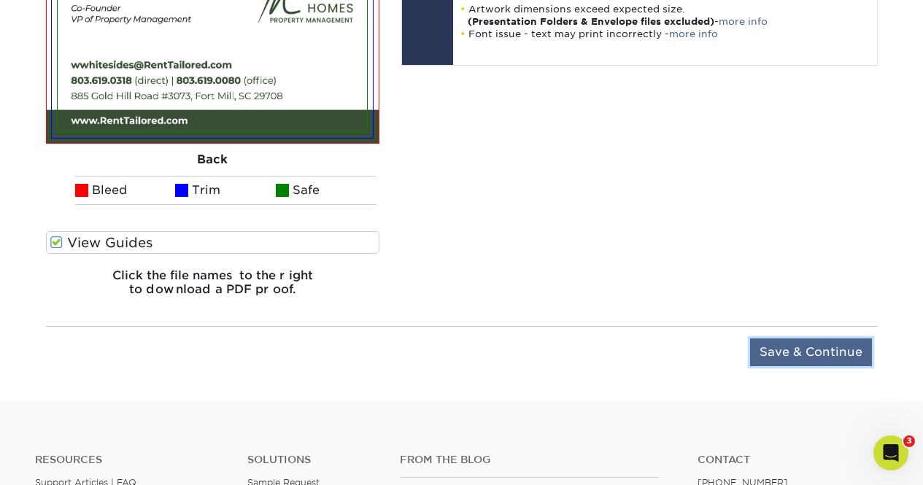
click at [814, 352] on input "Save & Continue" at bounding box center [811, 353] width 122 height 28
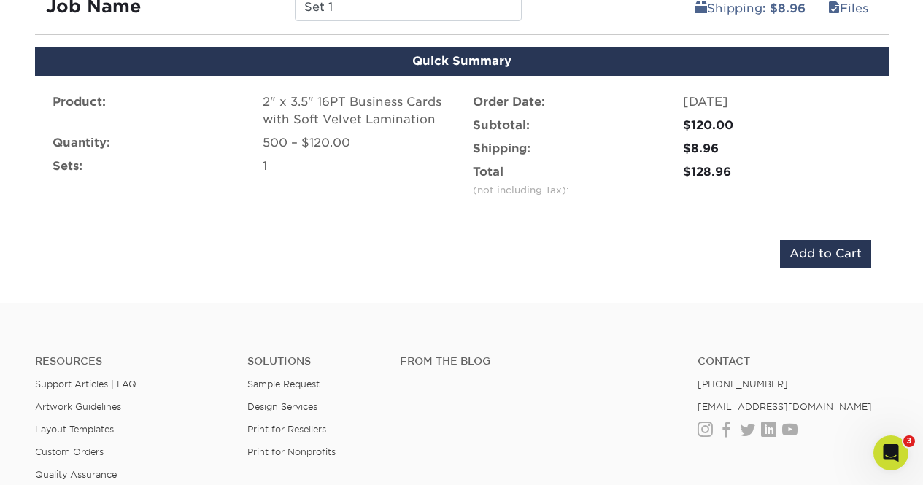
scroll to position [914, 0]
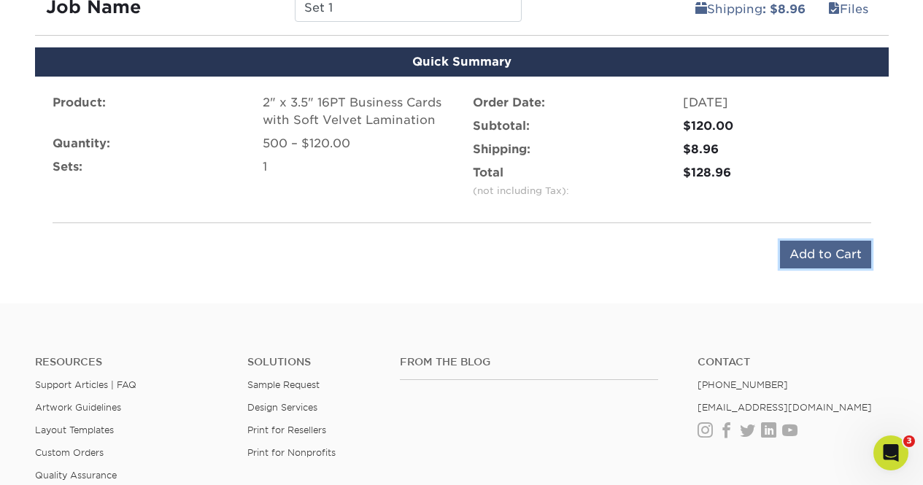
click at [819, 254] on input "Add to Cart" at bounding box center [825, 255] width 91 height 28
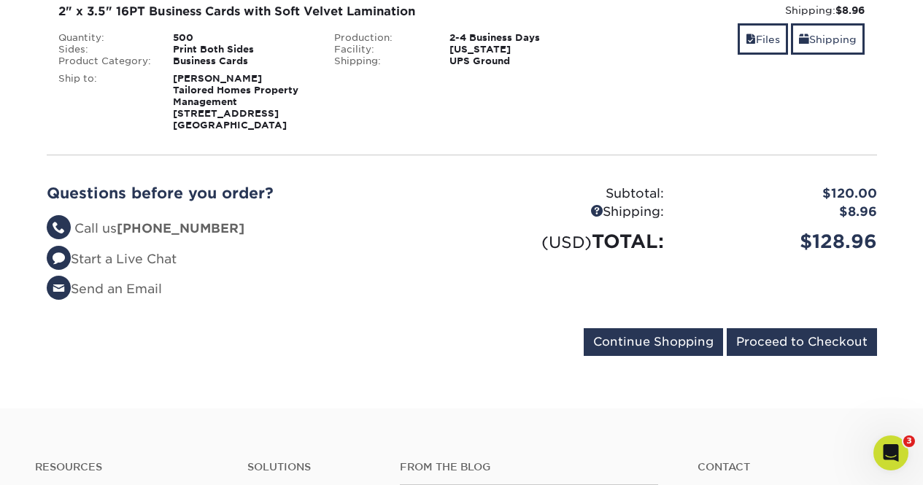
scroll to position [266, 0]
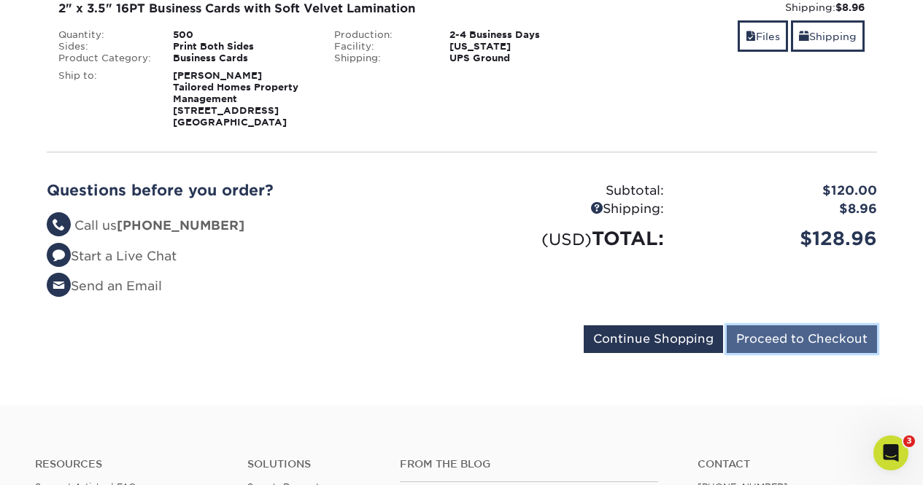
click at [778, 336] on input "Proceed to Checkout" at bounding box center [802, 340] width 150 height 28
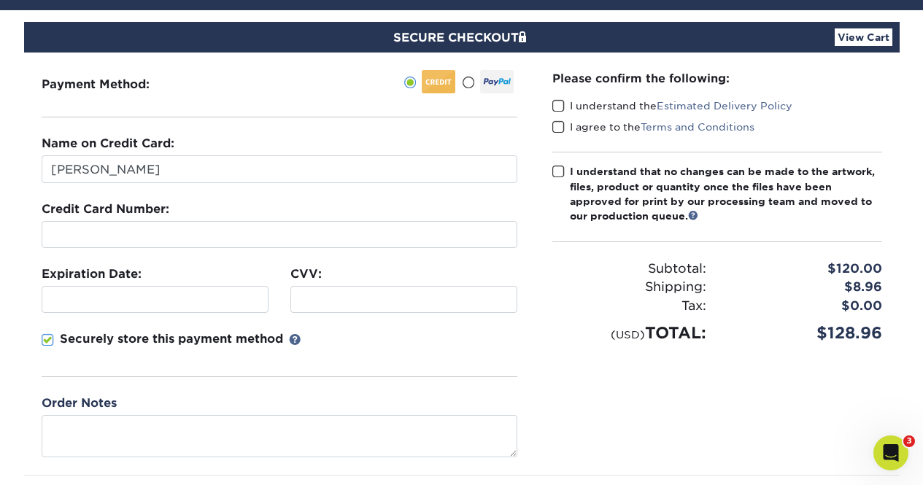
scroll to position [122, 0]
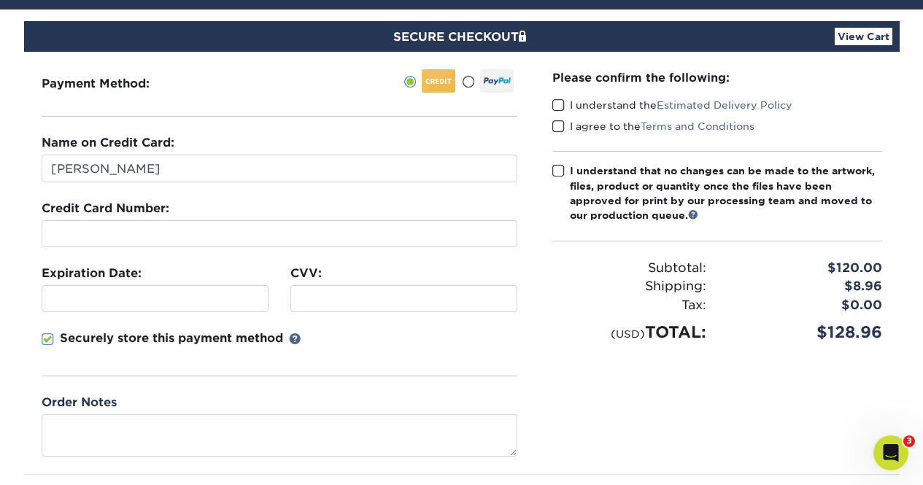
type input "08/2029"
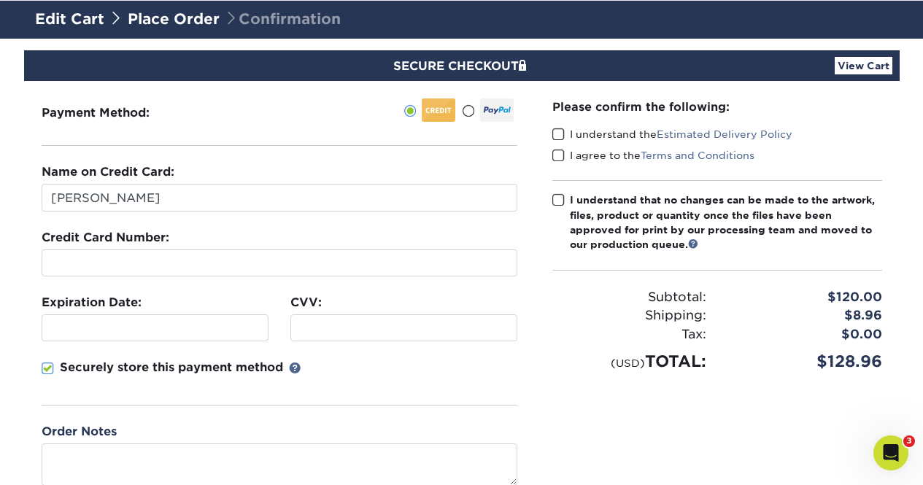
scroll to position [91, 0]
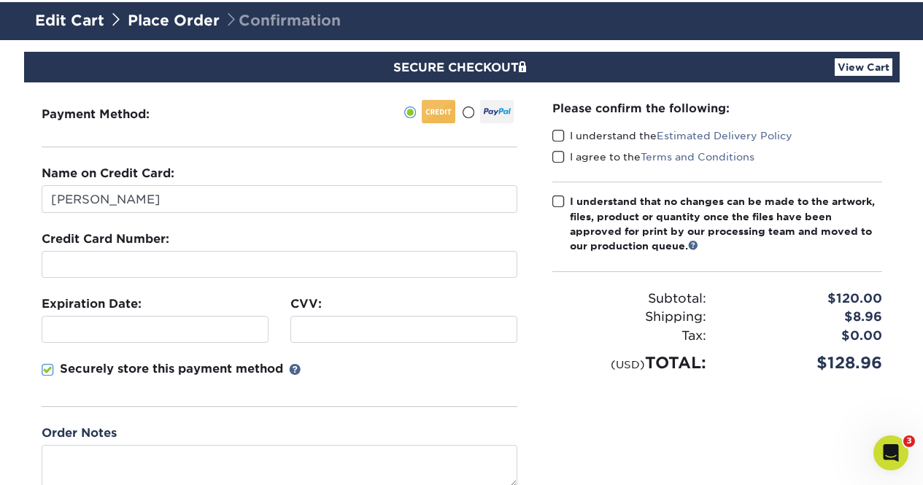
click at [561, 139] on span at bounding box center [558, 136] width 12 height 14
click at [0, 0] on input "I understand the Estimated Delivery Policy" at bounding box center [0, 0] width 0 height 0
click at [559, 160] on span at bounding box center [558, 157] width 12 height 14
click at [0, 0] on input "I agree to the Terms and Conditions" at bounding box center [0, 0] width 0 height 0
click at [561, 200] on span at bounding box center [558, 202] width 12 height 14
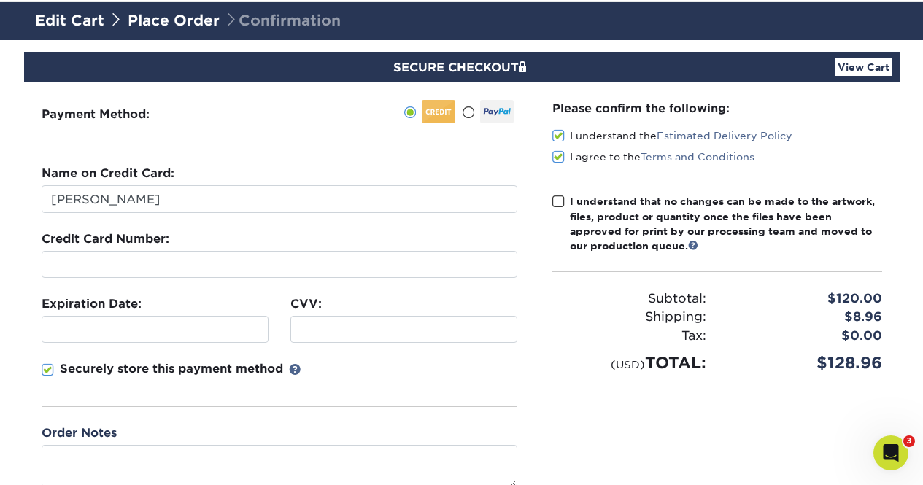
click at [0, 0] on input "I understand that no changes can be made to the artwork, files, product or quan…" at bounding box center [0, 0] width 0 height 0
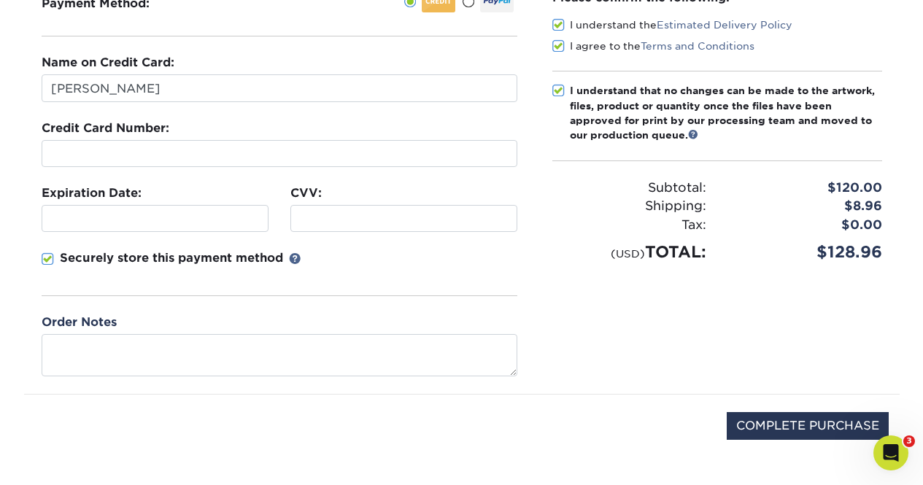
scroll to position [203, 0]
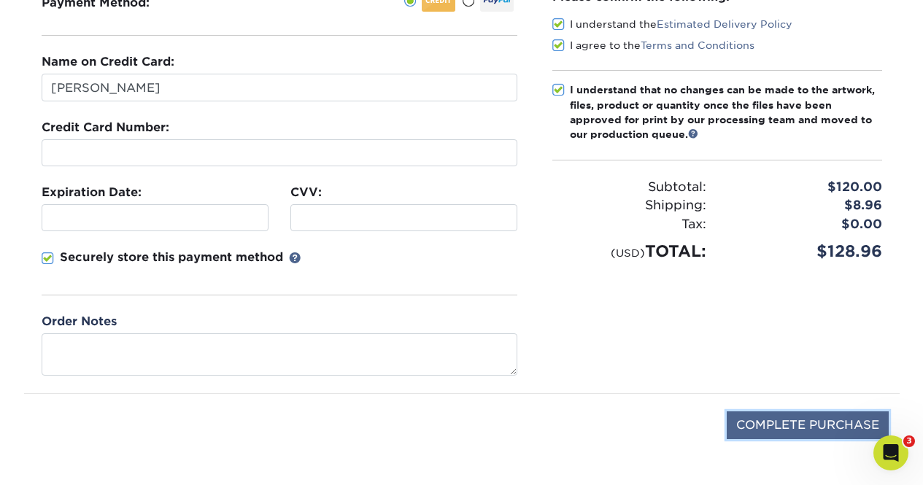
click at [769, 430] on input "COMPLETE PURCHASE" at bounding box center [808, 426] width 162 height 28
type input "PROCESSING, PLEASE WAIT..."
